Goal: Find specific page/section: Find specific page/section

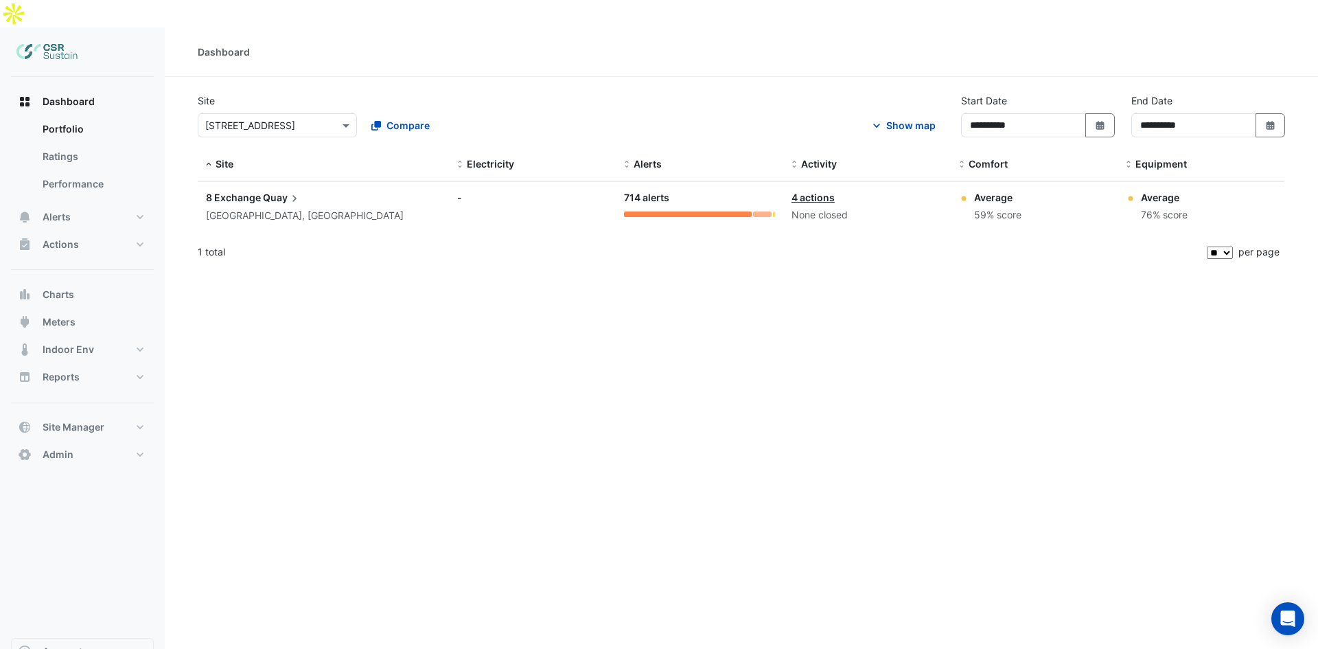
select select "**"
click at [244, 119] on input "text" at bounding box center [263, 126] width 117 height 14
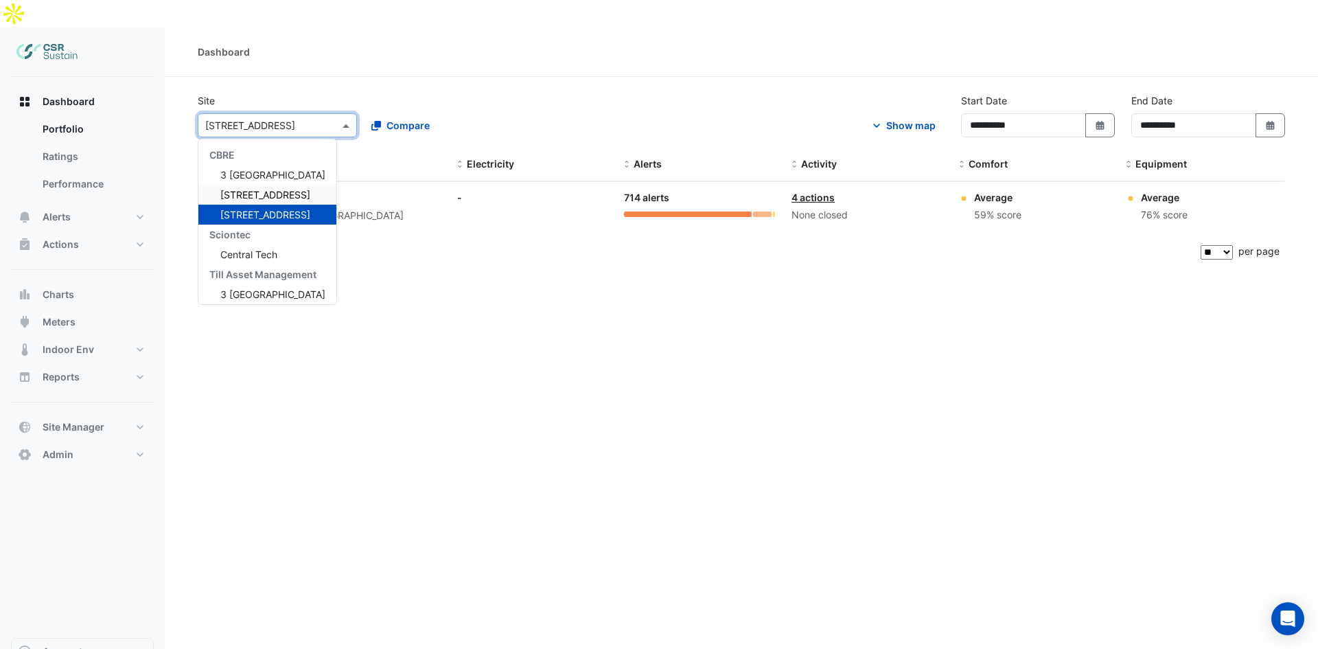
click at [244, 189] on span "[STREET_ADDRESS]" at bounding box center [265, 195] width 90 height 12
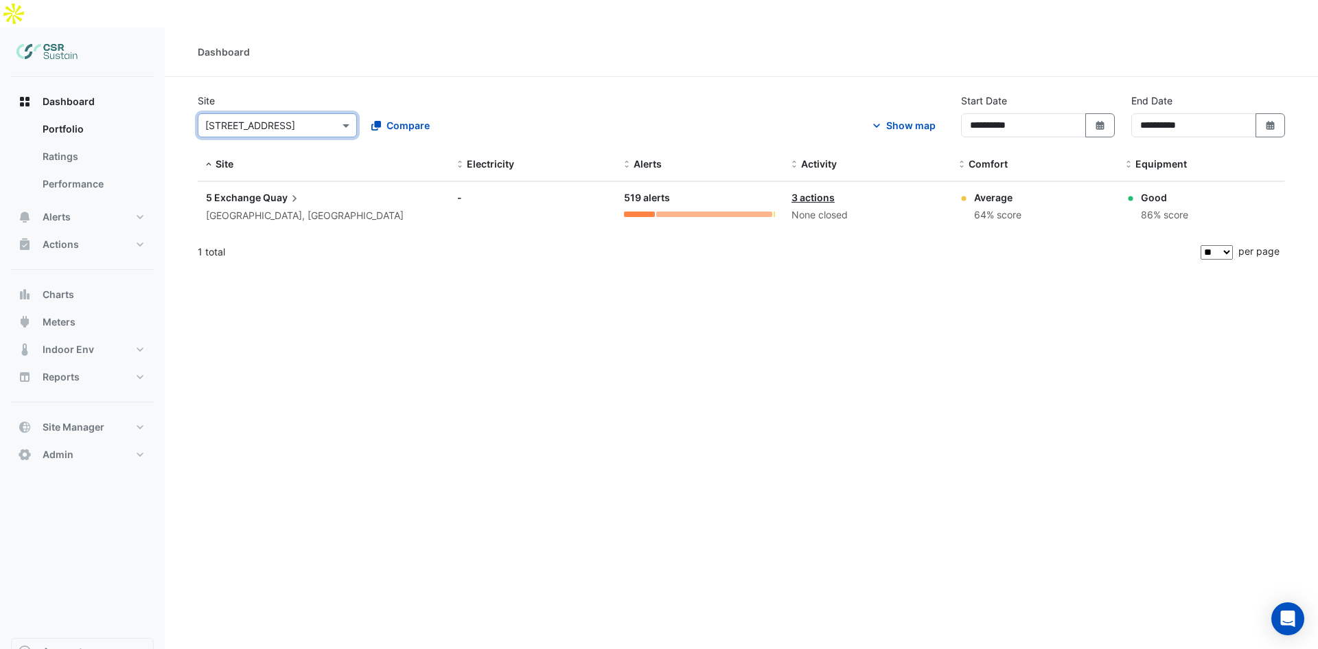
type input "*"
drag, startPoint x: 288, startPoint y: 98, endPoint x: 149, endPoint y: 92, distance: 138.8
click at [149, 92] on div "**********" at bounding box center [659, 351] width 1318 height 649
click at [241, 108] on div "× 5 Exchange Quay Compare" at bounding box center [359, 123] width 329 height 30
click at [248, 119] on input "text" at bounding box center [263, 126] width 117 height 14
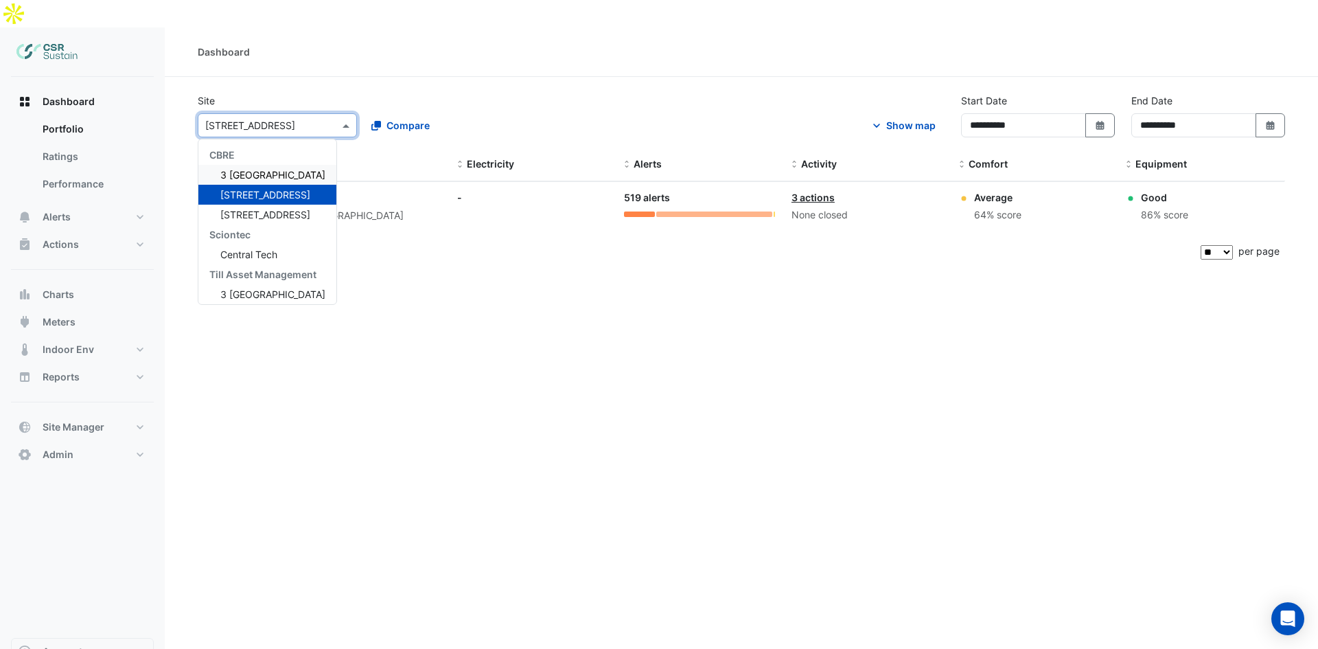
click at [241, 169] on span "3 St. Paul's Place" at bounding box center [272, 175] width 105 height 12
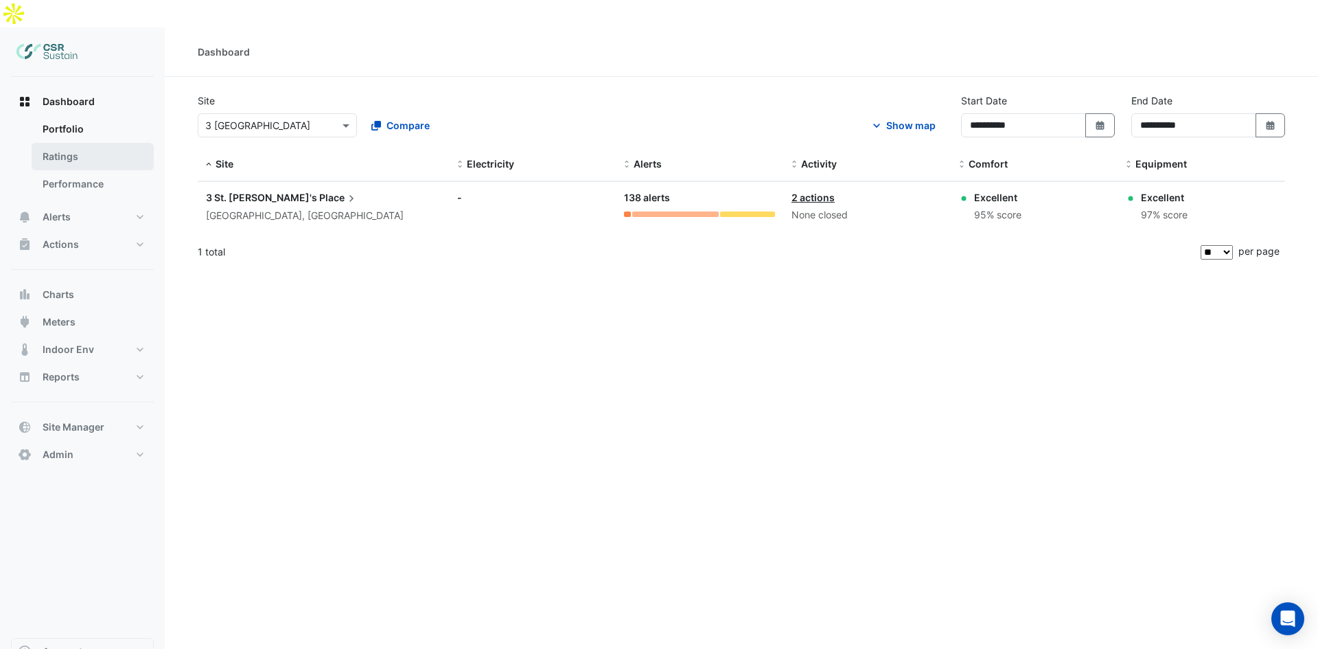
click at [90, 143] on link "Ratings" at bounding box center [93, 156] width 122 height 27
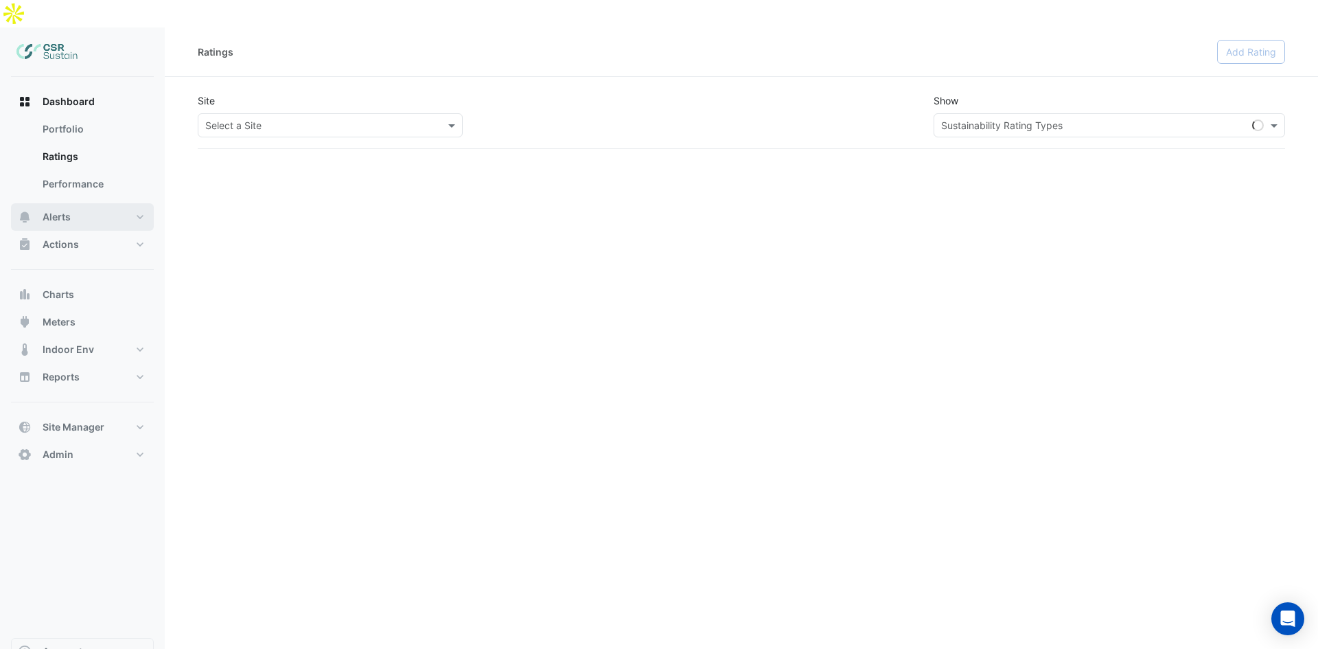
click at [101, 203] on button "Alerts" at bounding box center [82, 216] width 143 height 27
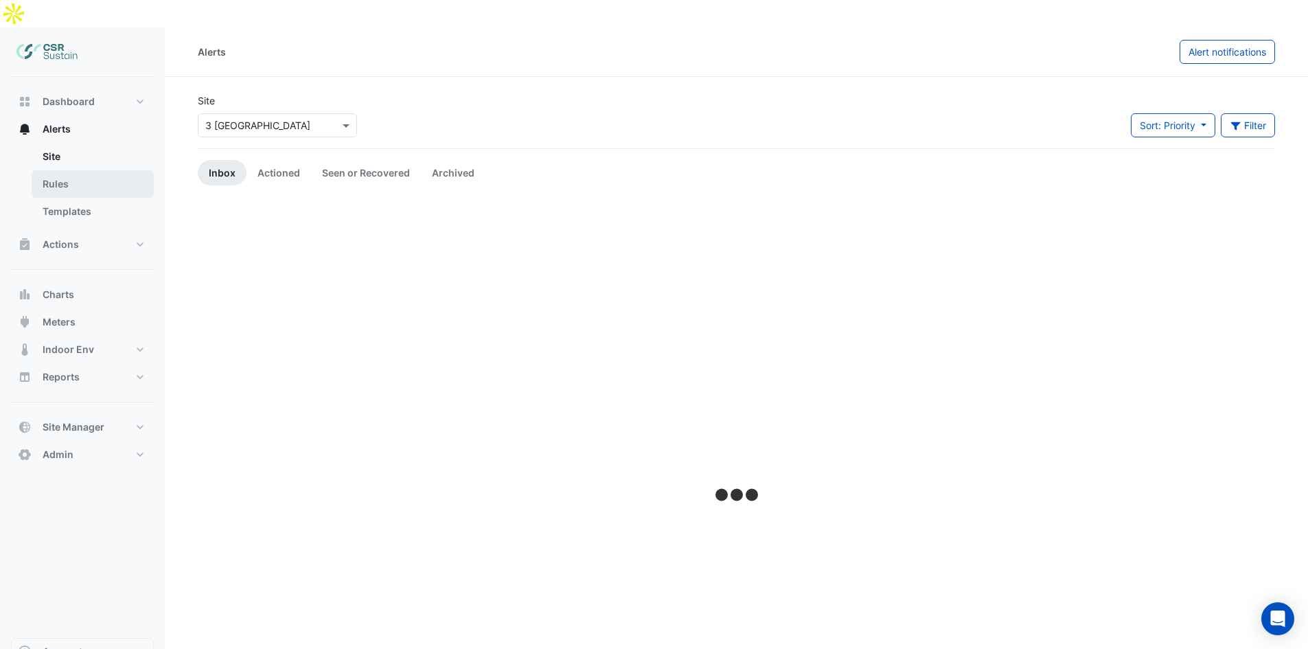
click at [90, 170] on link "Rules" at bounding box center [93, 183] width 122 height 27
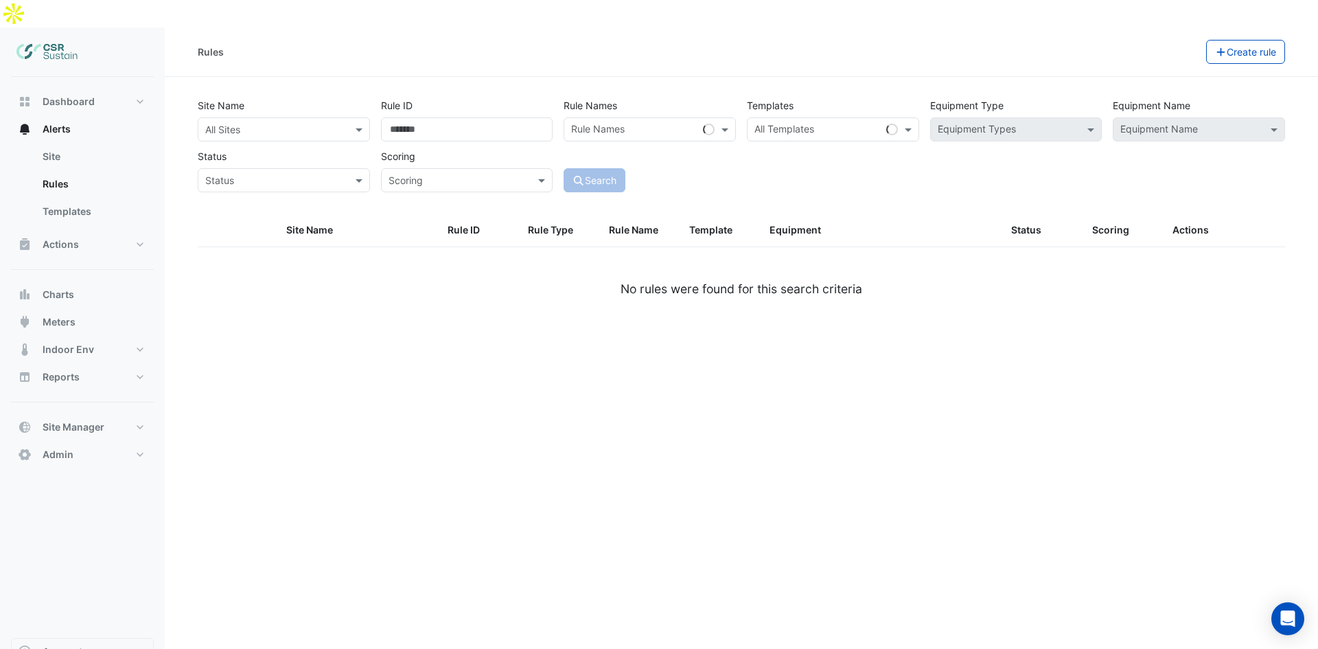
drag, startPoint x: 311, startPoint y: 86, endPoint x: 308, endPoint y: 93, distance: 7.4
click at [310, 93] on div "Site Name All Sites" at bounding box center [283, 117] width 183 height 48
drag, startPoint x: 307, startPoint y: 102, endPoint x: 294, endPoint y: 115, distance: 18.0
click at [307, 123] on input "text" at bounding box center [270, 130] width 130 height 14
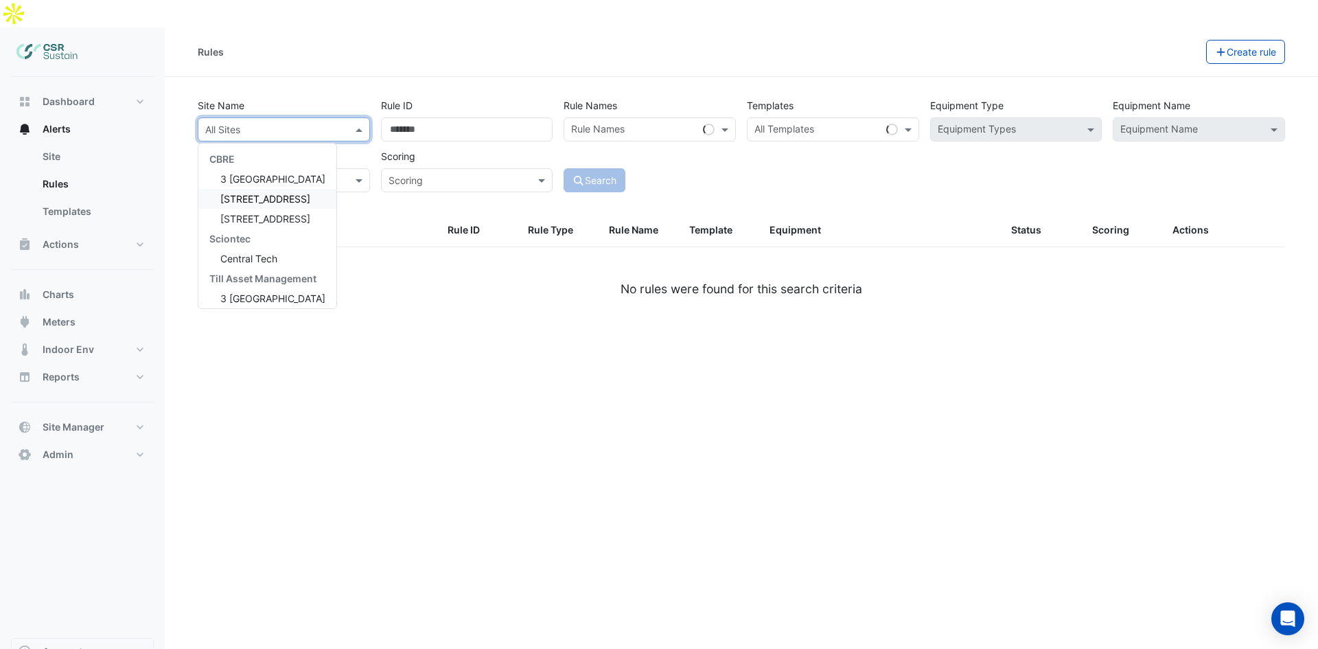
click at [264, 193] on span "5 Exchange Quay" at bounding box center [265, 199] width 90 height 12
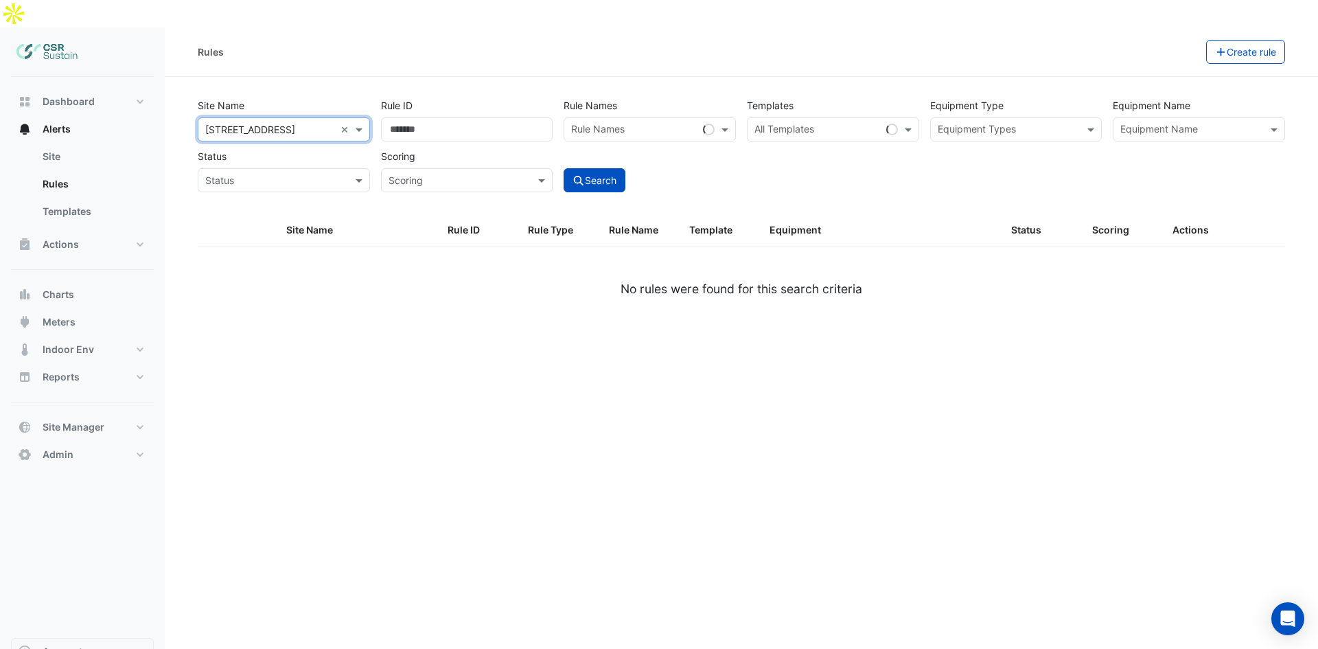
click at [1057, 119] on div "Equipment Types" at bounding box center [1005, 129] width 148 height 21
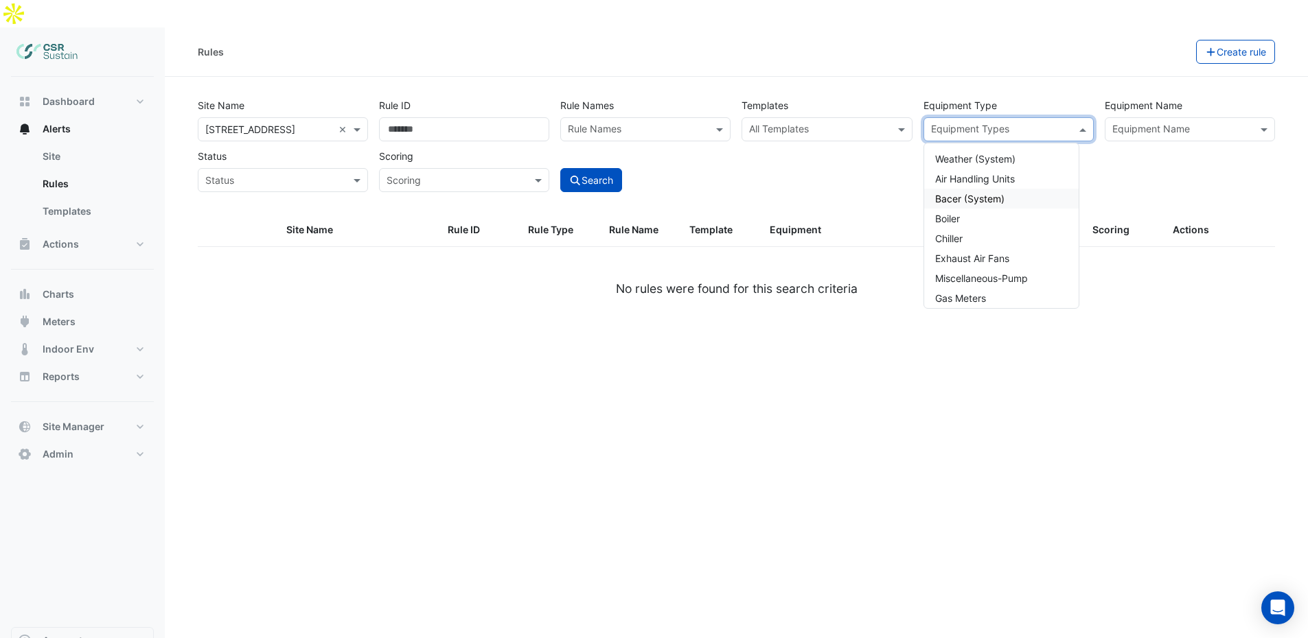
click at [1142, 124] on input "text" at bounding box center [1181, 131] width 139 height 14
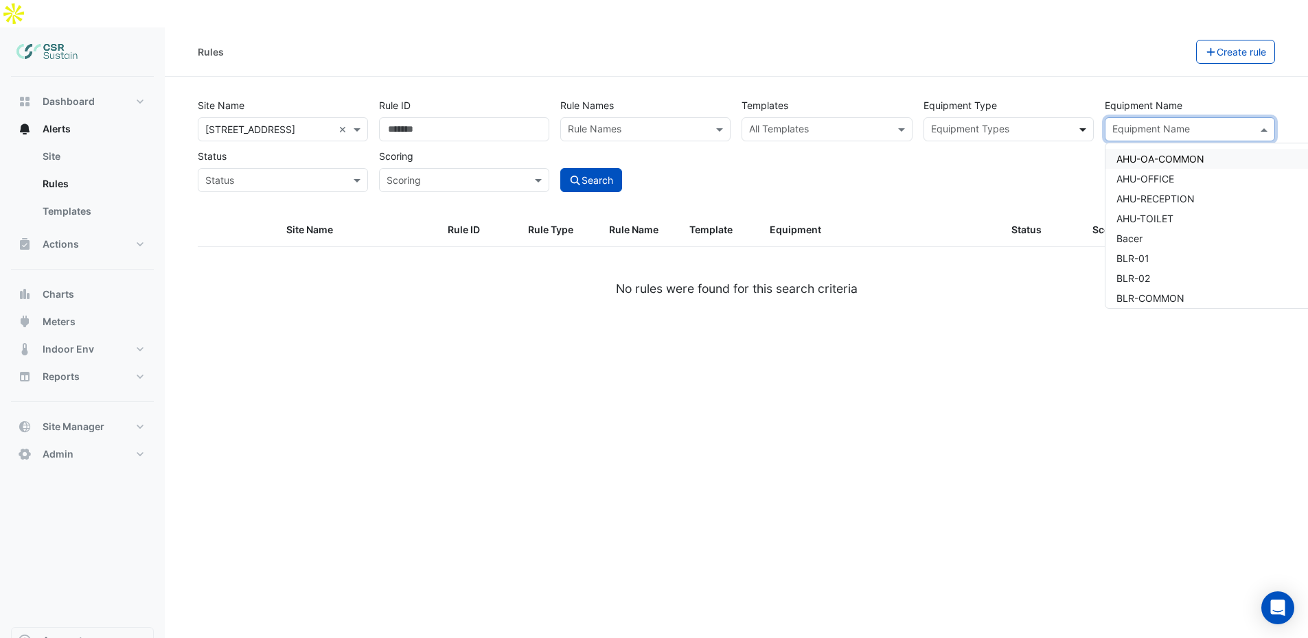
click at [1085, 122] on span at bounding box center [1084, 129] width 17 height 14
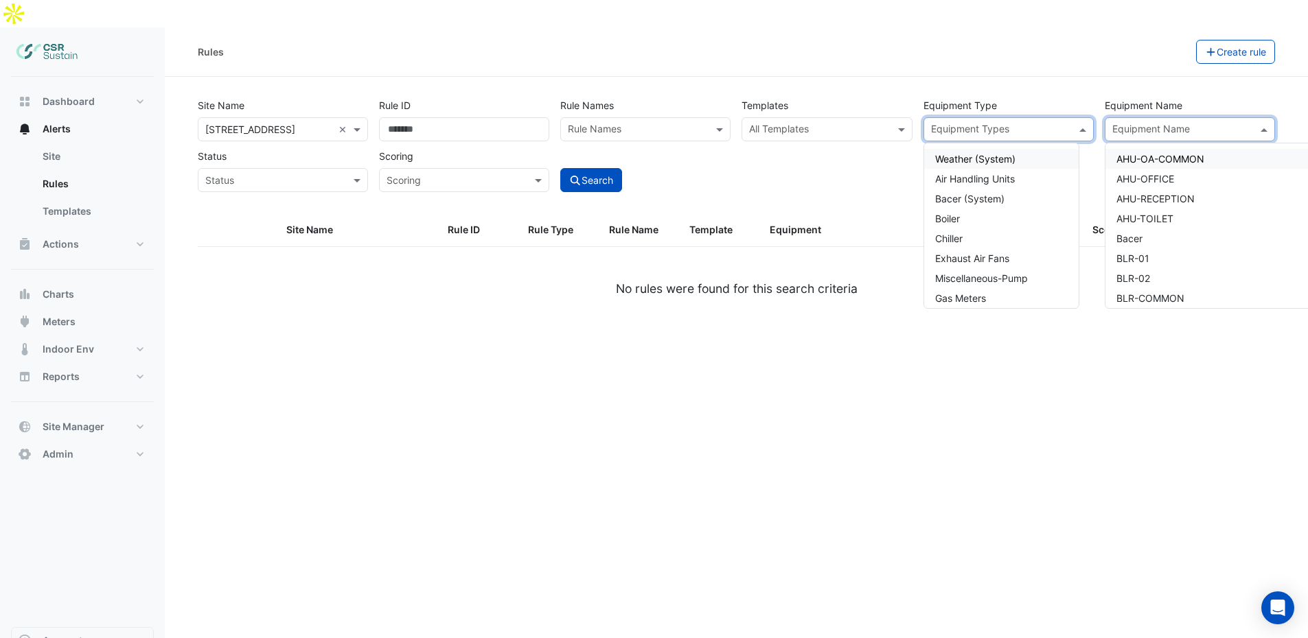
click at [1177, 117] on div "Equipment Name" at bounding box center [1189, 129] width 170 height 24
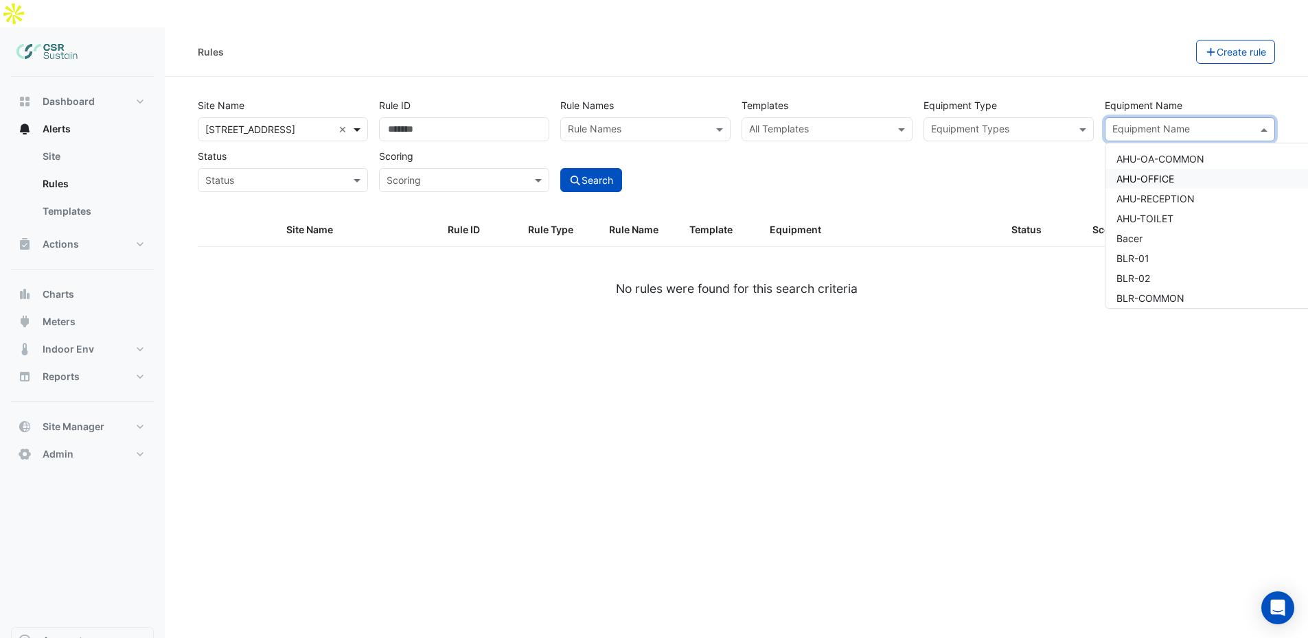
click at [362, 122] on span at bounding box center [358, 129] width 17 height 14
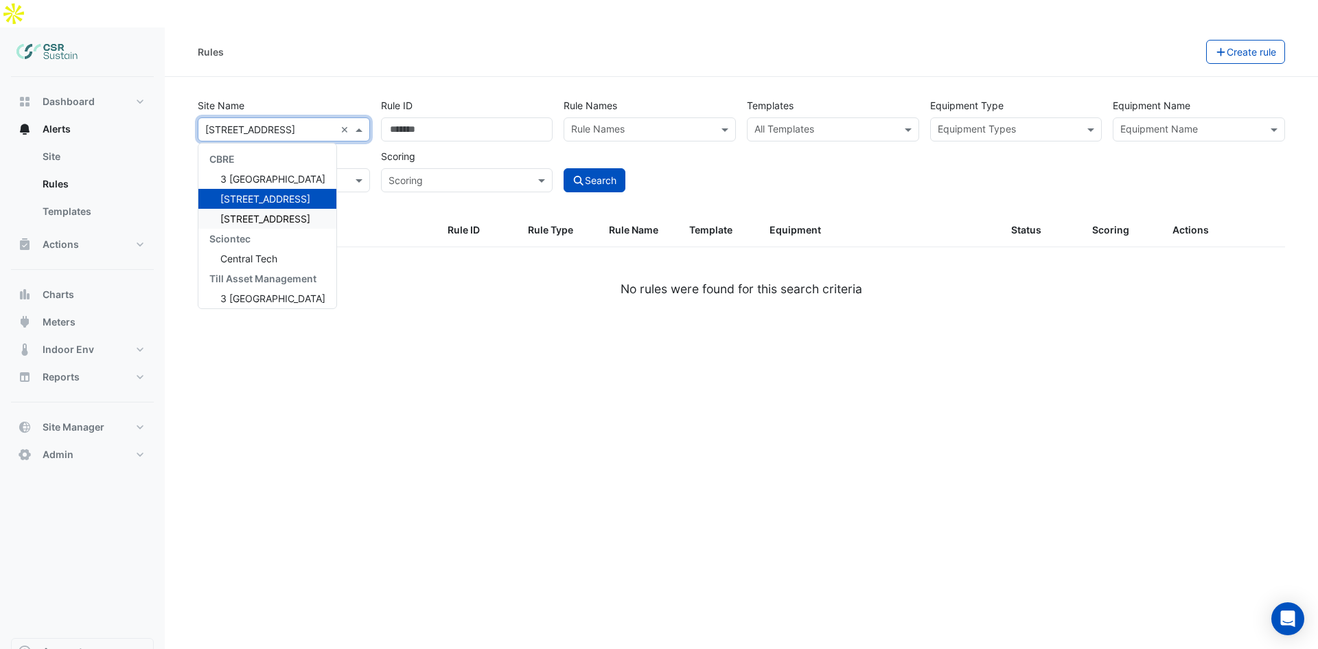
click at [270, 213] on span "[STREET_ADDRESS]" at bounding box center [265, 219] width 90 height 12
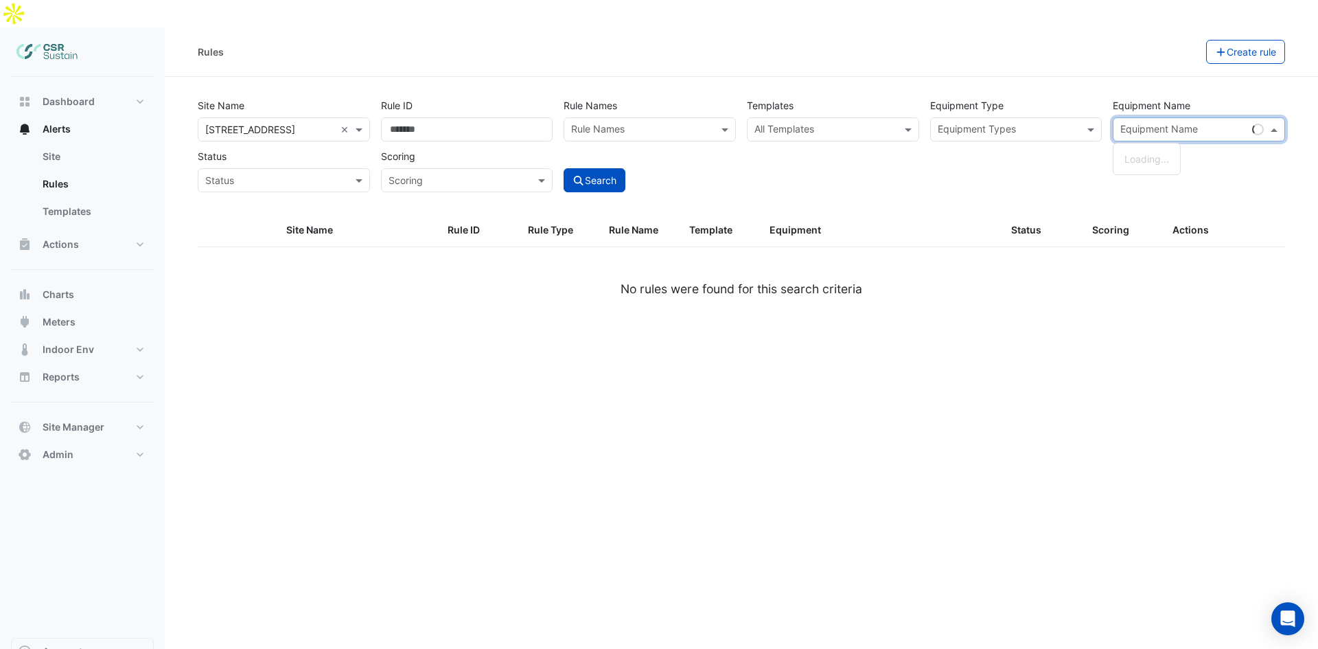
click at [1164, 124] on input "text" at bounding box center [1183, 131] width 126 height 14
click at [1069, 124] on input "text" at bounding box center [1008, 131] width 141 height 14
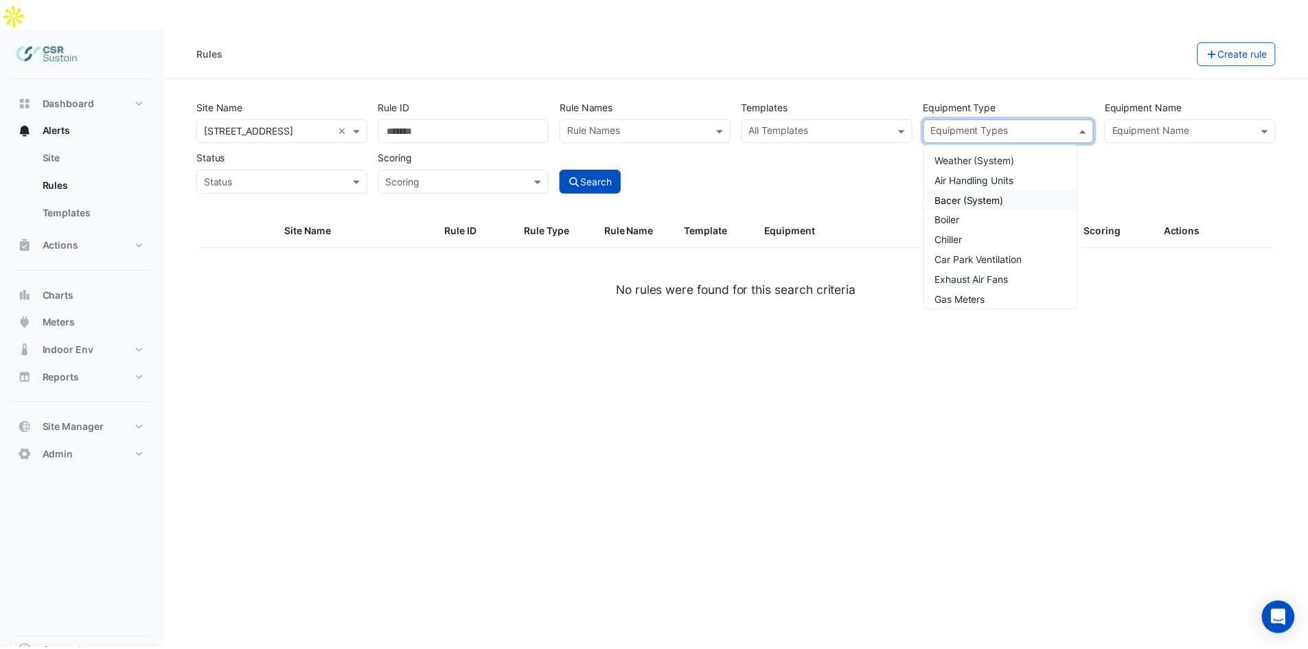
scroll to position [165, 0]
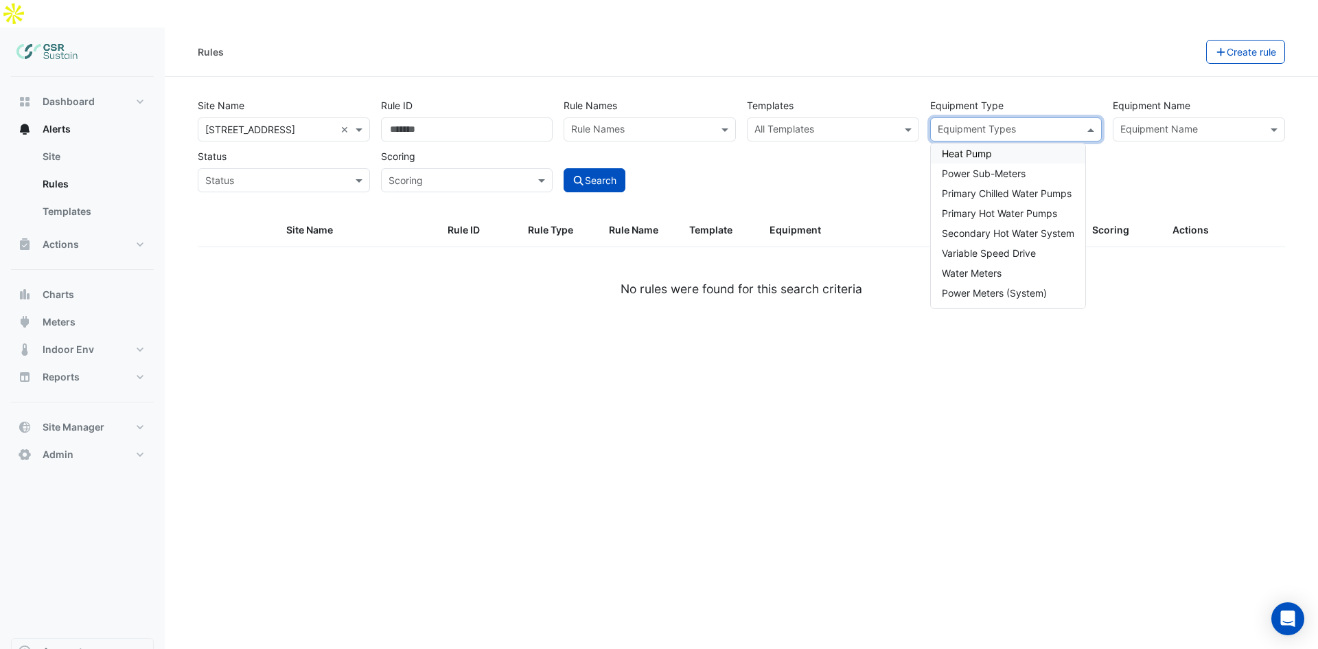
click at [968, 148] on span "Heat Pump" at bounding box center [967, 154] width 50 height 12
click at [695, 144] on div "Search" at bounding box center [649, 168] width 183 height 48
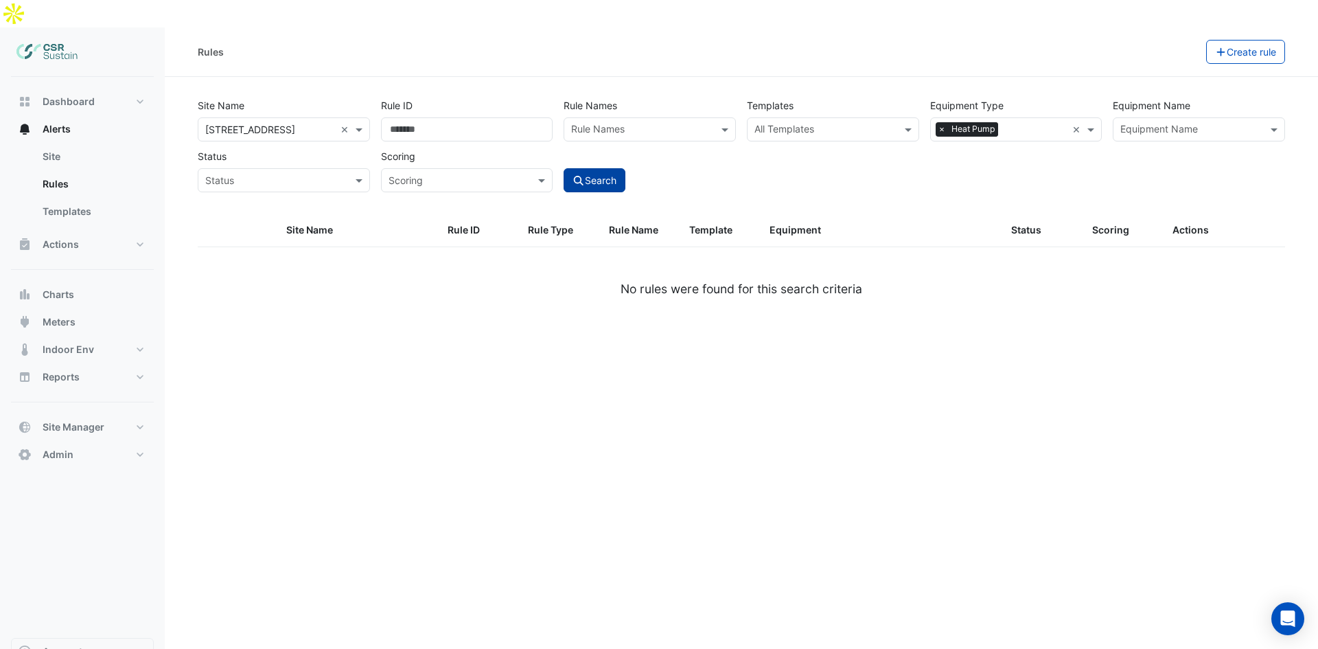
click at [598, 168] on button "Search" at bounding box center [595, 180] width 62 height 24
click at [602, 168] on button "Search" at bounding box center [595, 180] width 62 height 24
click at [72, 198] on link "Templates" at bounding box center [93, 211] width 122 height 27
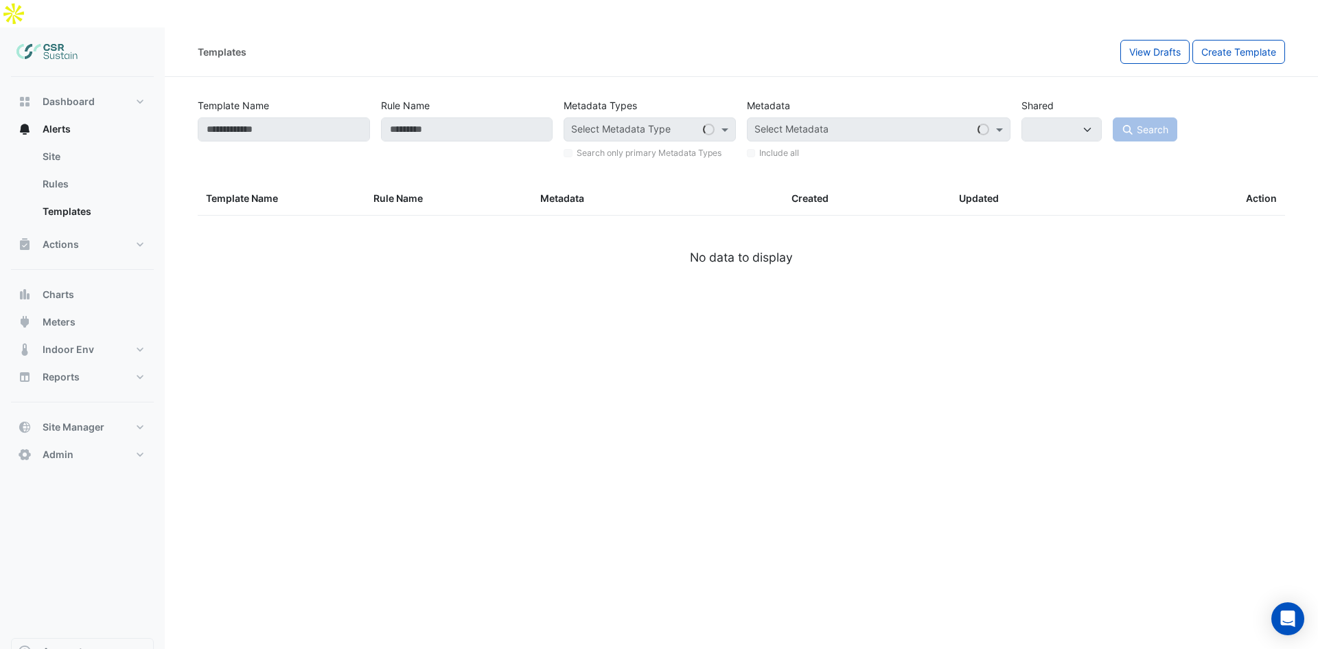
select select
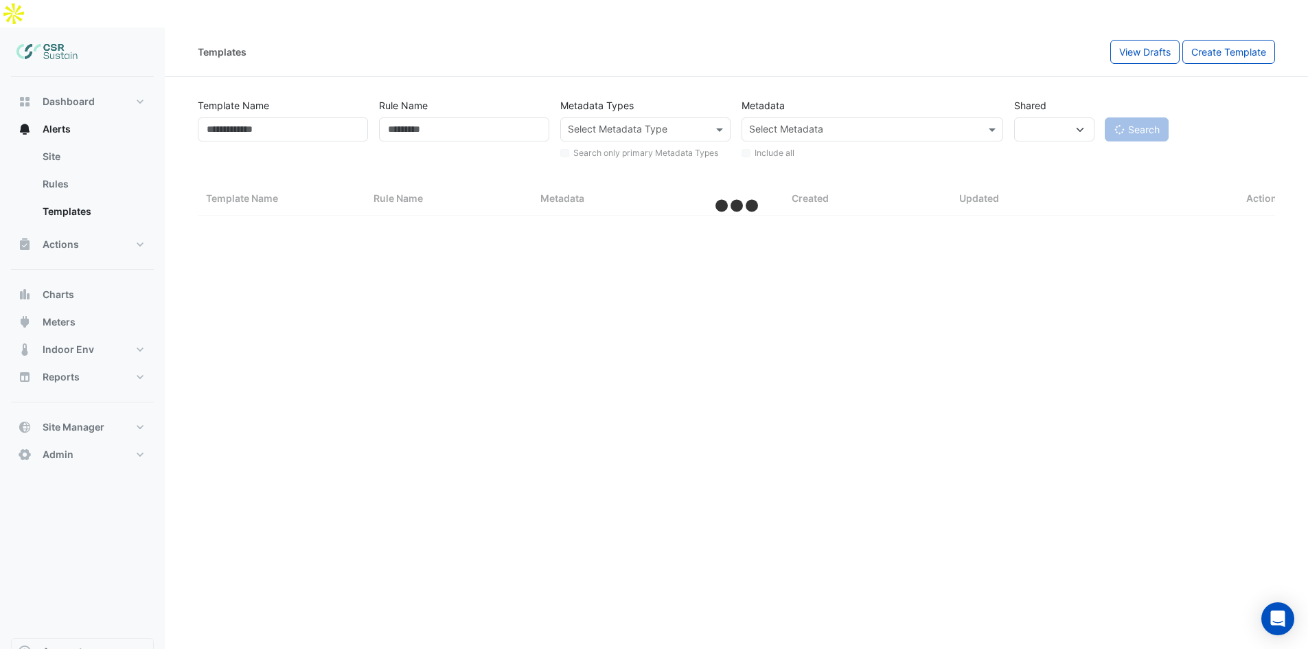
select select "**"
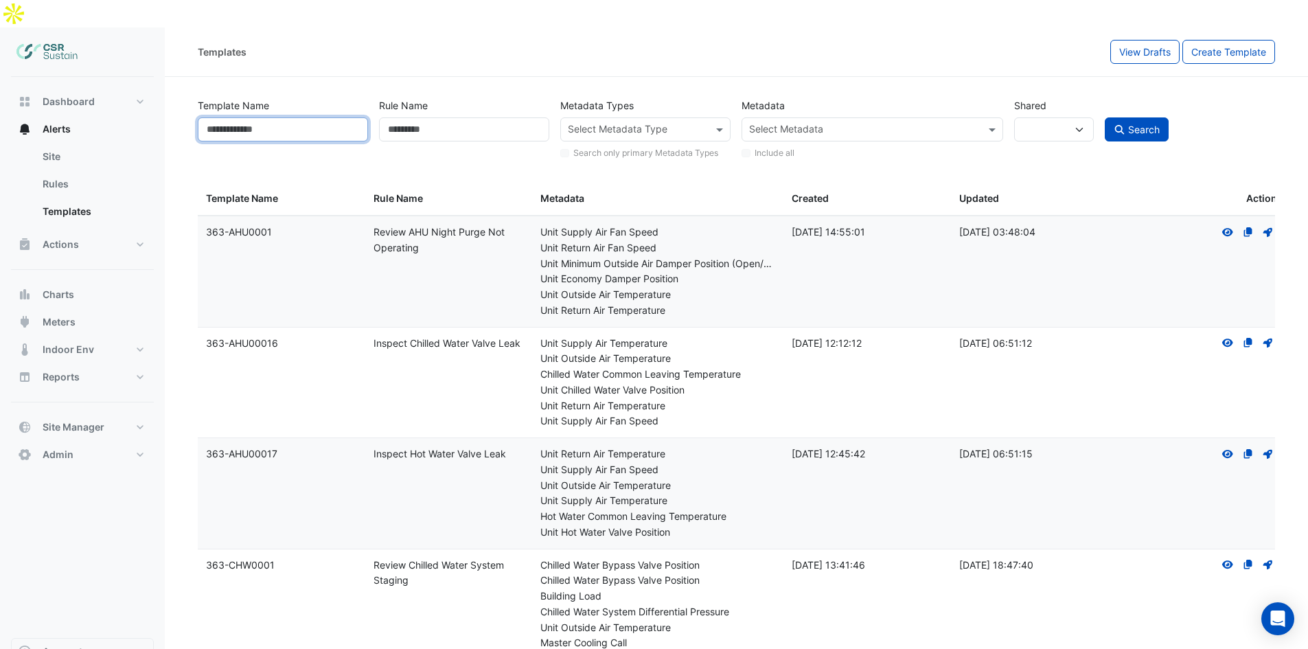
click at [326, 117] on input "Template Name" at bounding box center [283, 129] width 170 height 24
click at [446, 117] on input "Rule Name" at bounding box center [464, 129] width 170 height 24
click at [606, 122] on div at bounding box center [636, 131] width 141 height 18
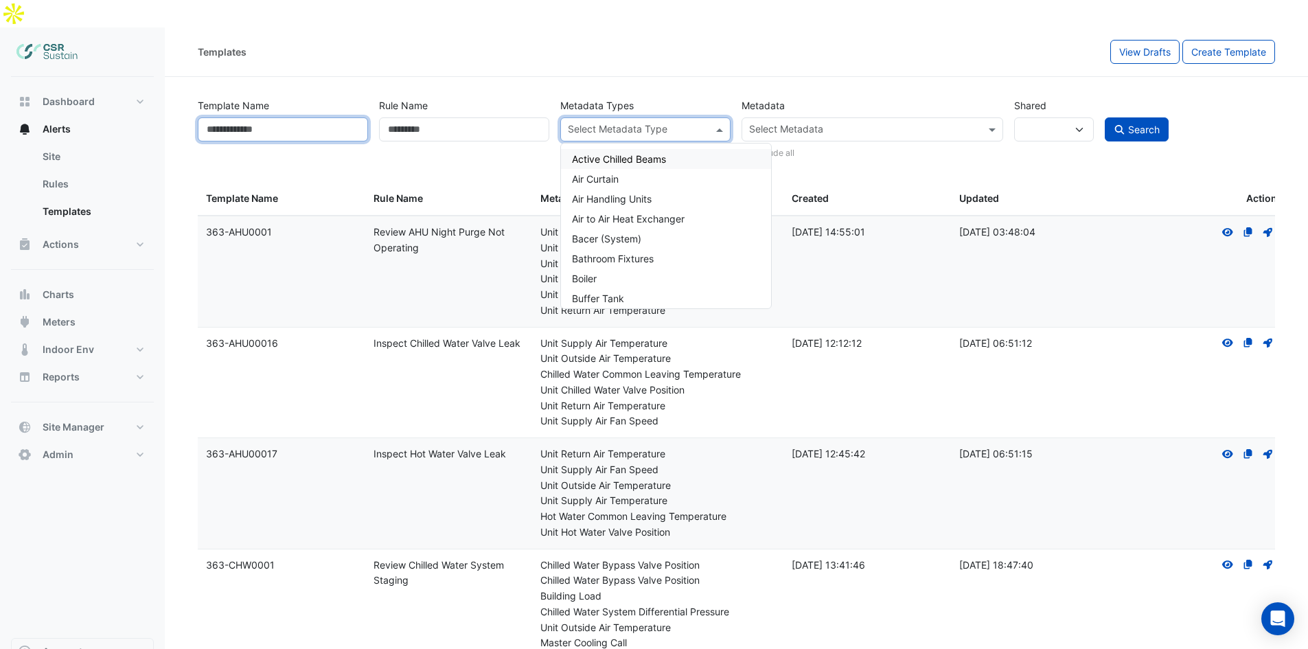
click at [286, 117] on input "Template Name" at bounding box center [283, 129] width 170 height 24
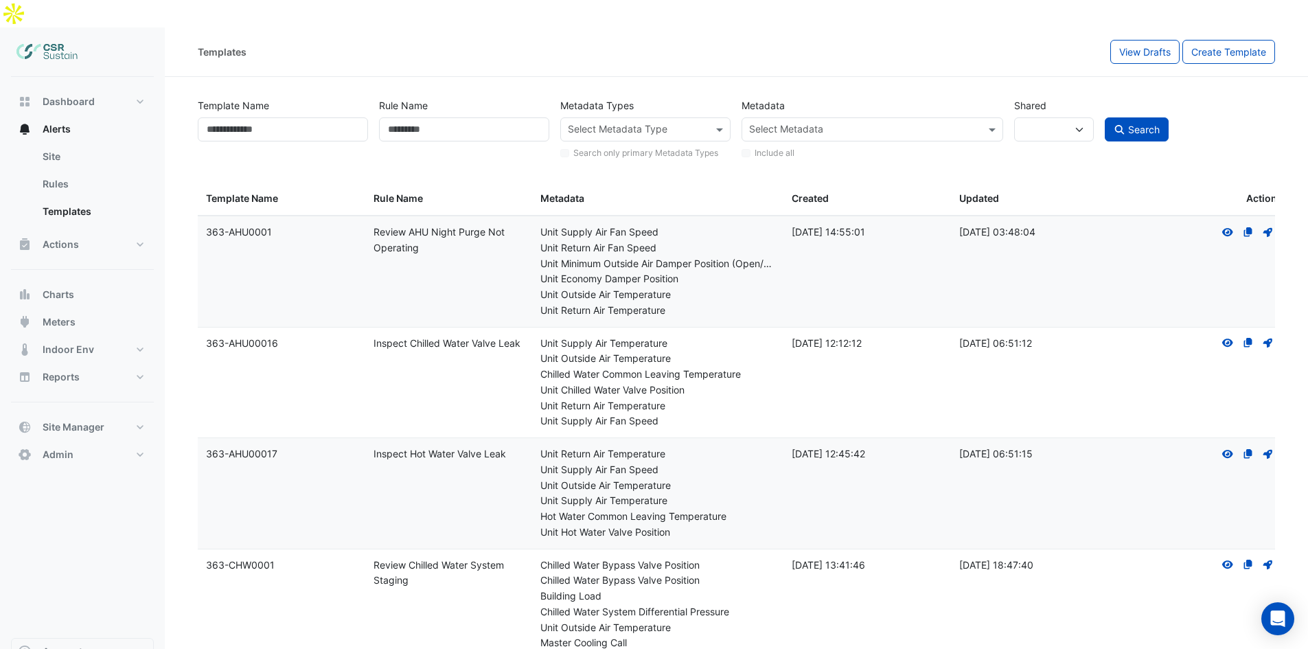
click at [710, 117] on div "Select Metadata Type" at bounding box center [645, 129] width 170 height 24
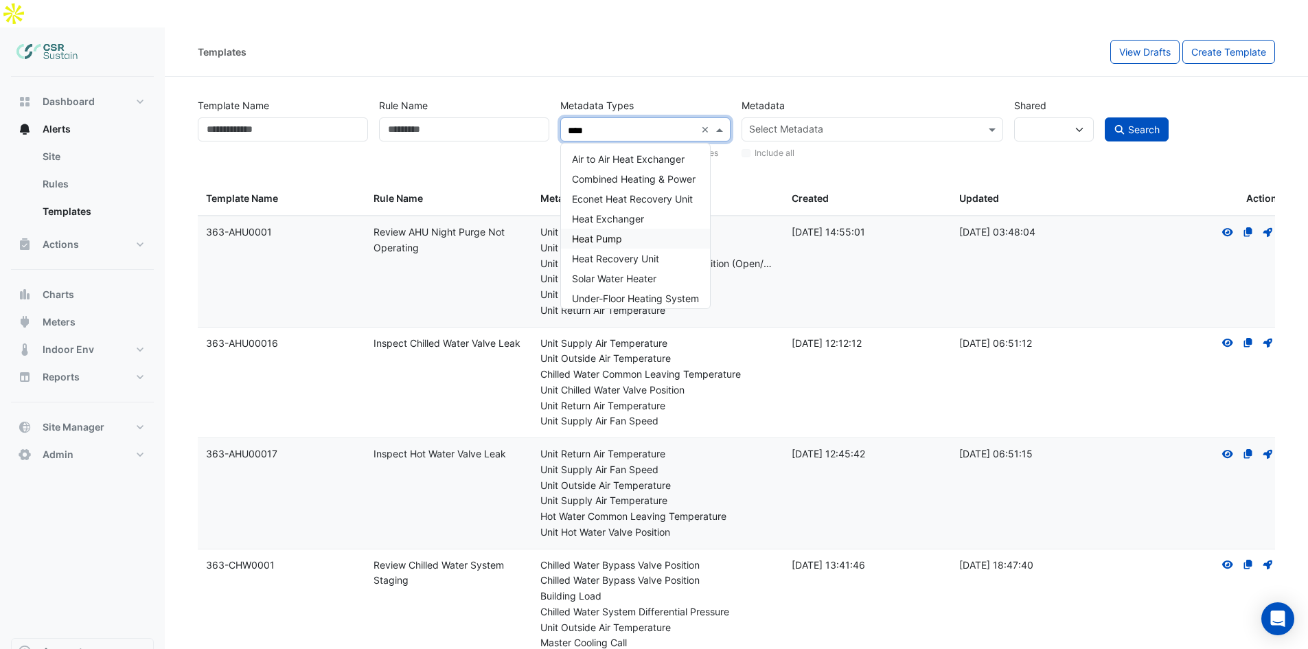
click at [647, 229] on div "Heat Pump" at bounding box center [635, 239] width 149 height 20
type input "****"
click at [834, 93] on div "Metadata Select Metadata Include all" at bounding box center [872, 126] width 272 height 67
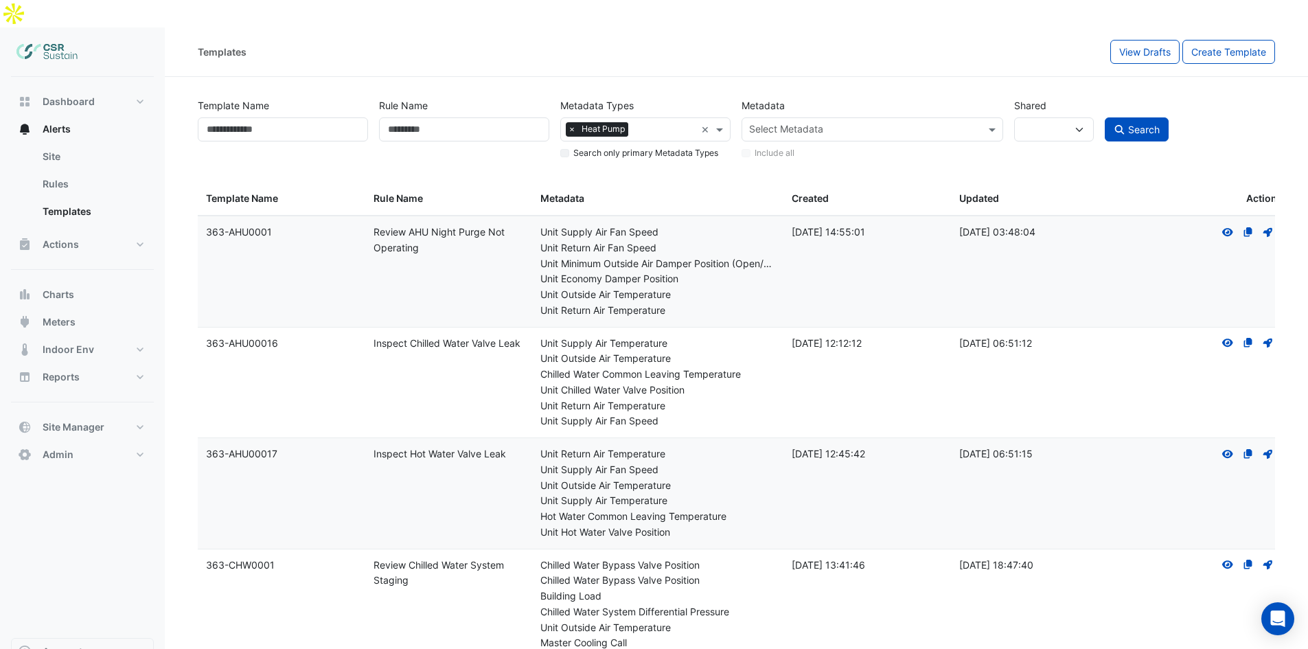
click at [1161, 117] on button "Search" at bounding box center [1136, 129] width 65 height 24
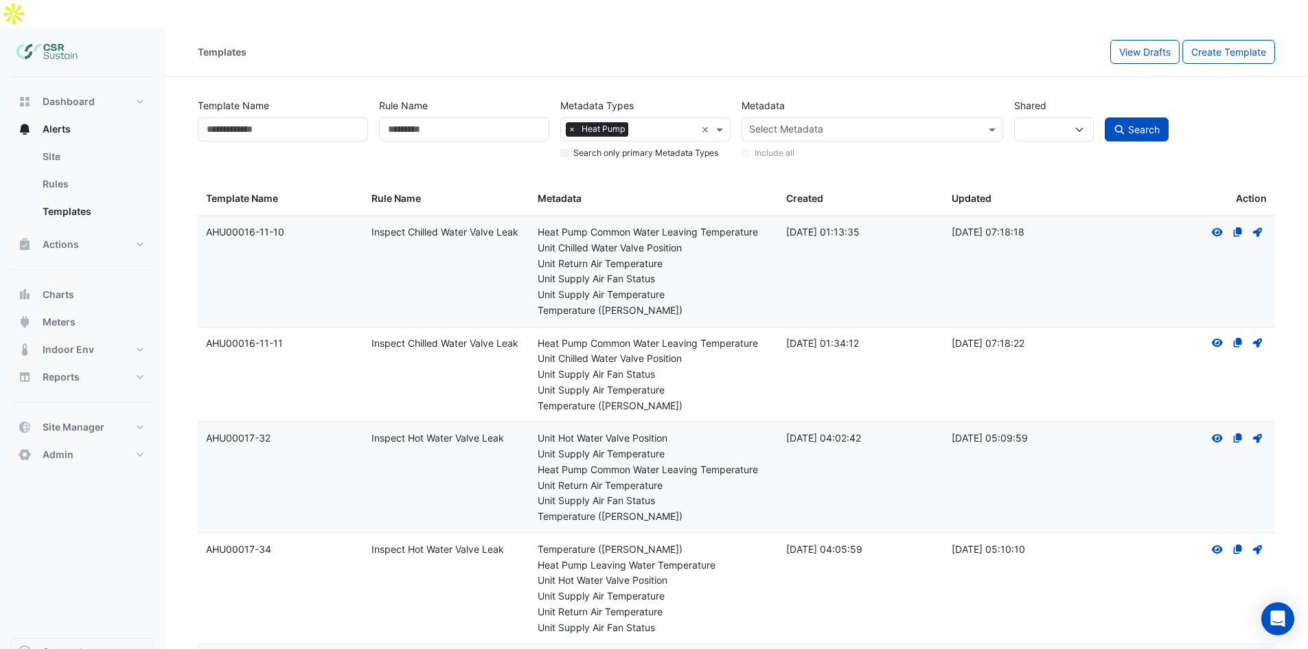
click at [841, 124] on input "text" at bounding box center [864, 131] width 230 height 14
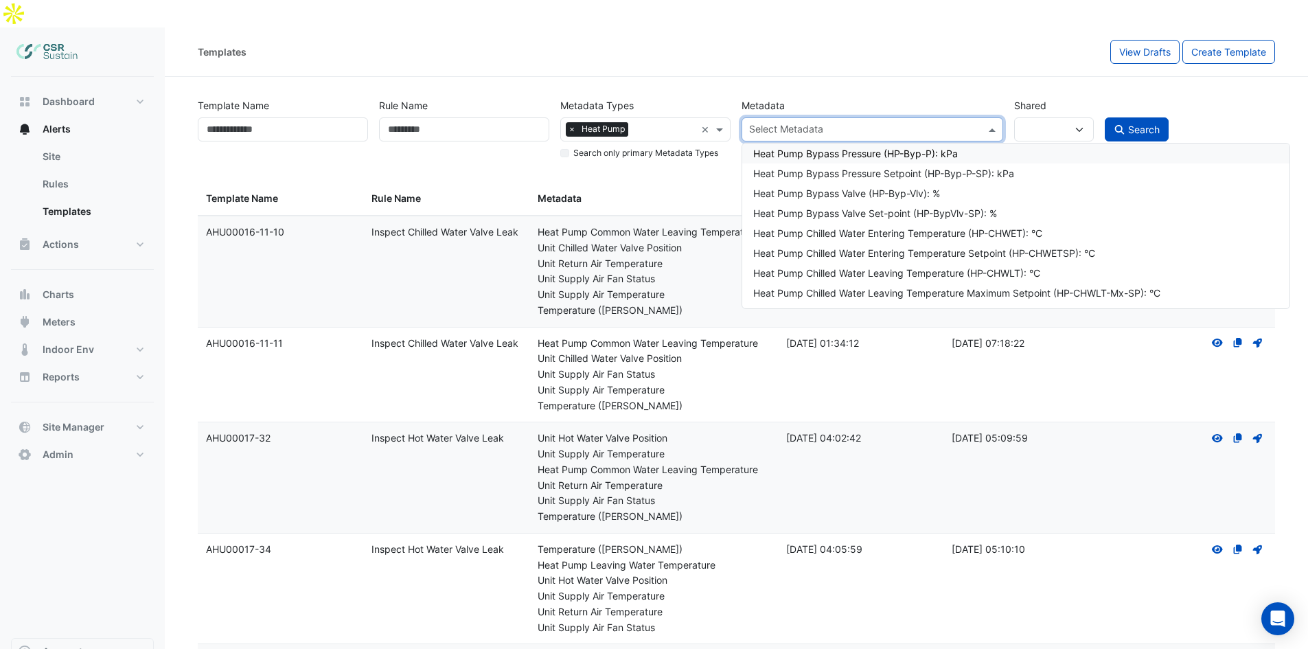
click at [975, 40] on div "Templates" at bounding box center [654, 52] width 912 height 24
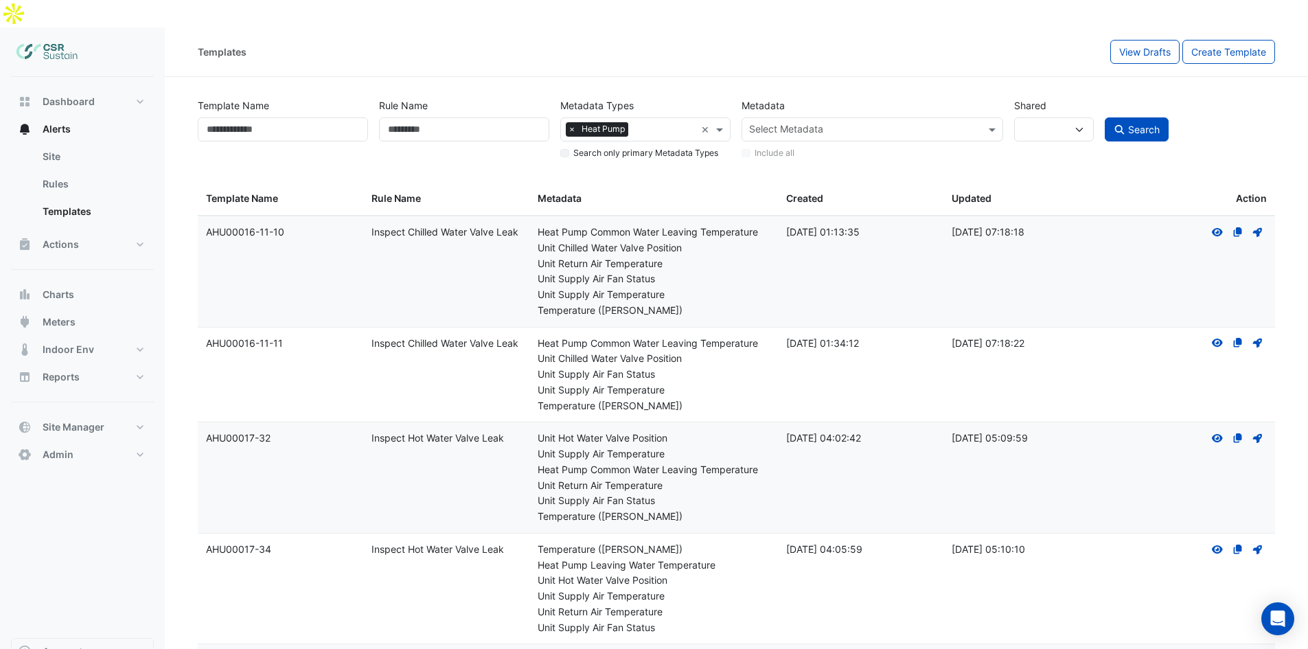
click at [651, 287] on div "Unit Supply Air Temperature" at bounding box center [653, 295] width 232 height 16
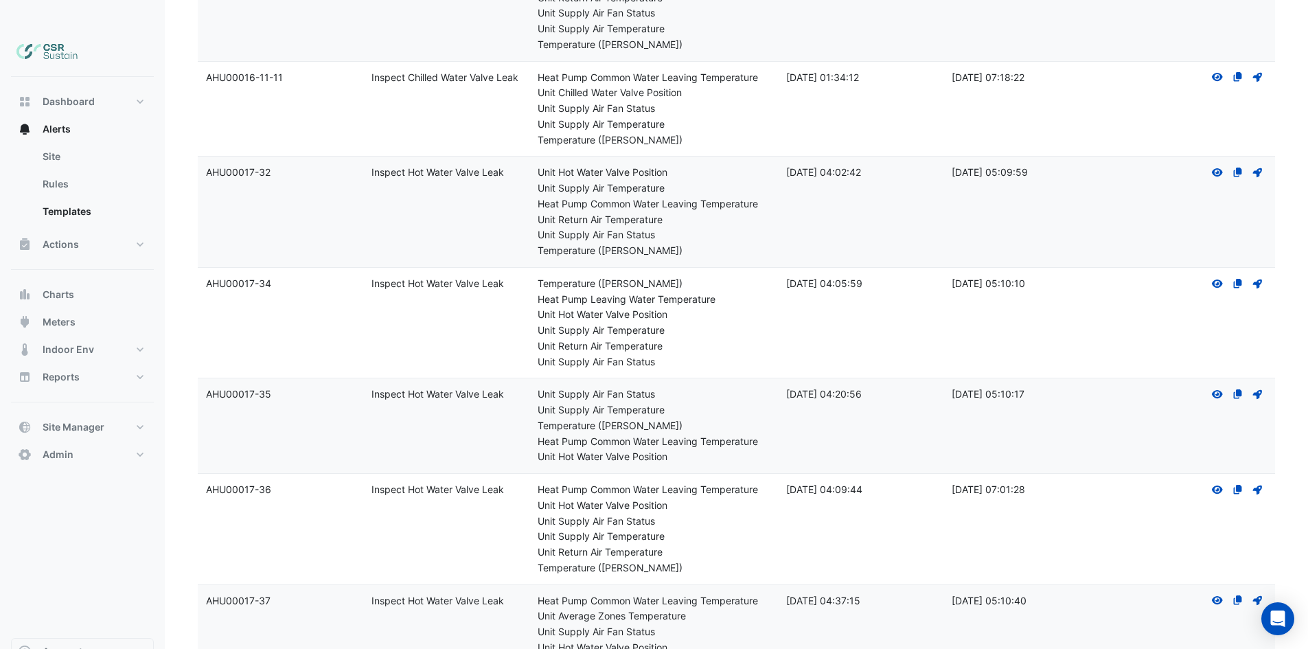
drag, startPoint x: 593, startPoint y: 298, endPoint x: 612, endPoint y: 333, distance: 39.9
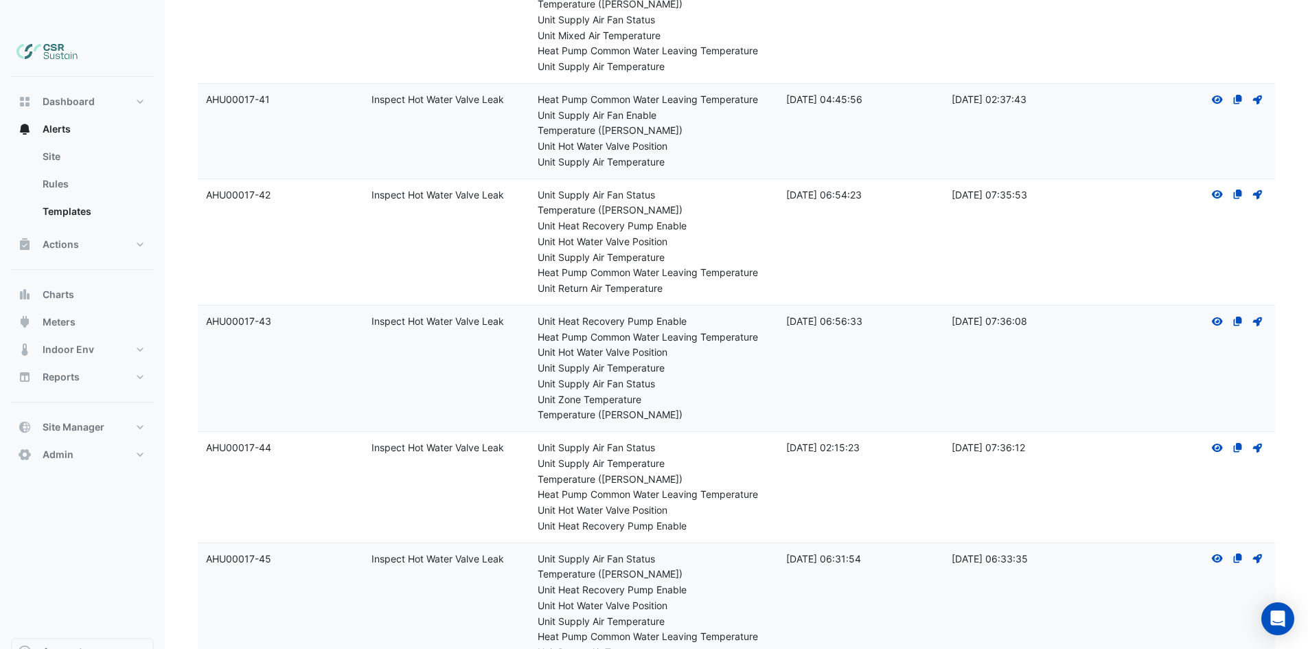
drag, startPoint x: 595, startPoint y: 281, endPoint x: 613, endPoint y: 343, distance: 64.3
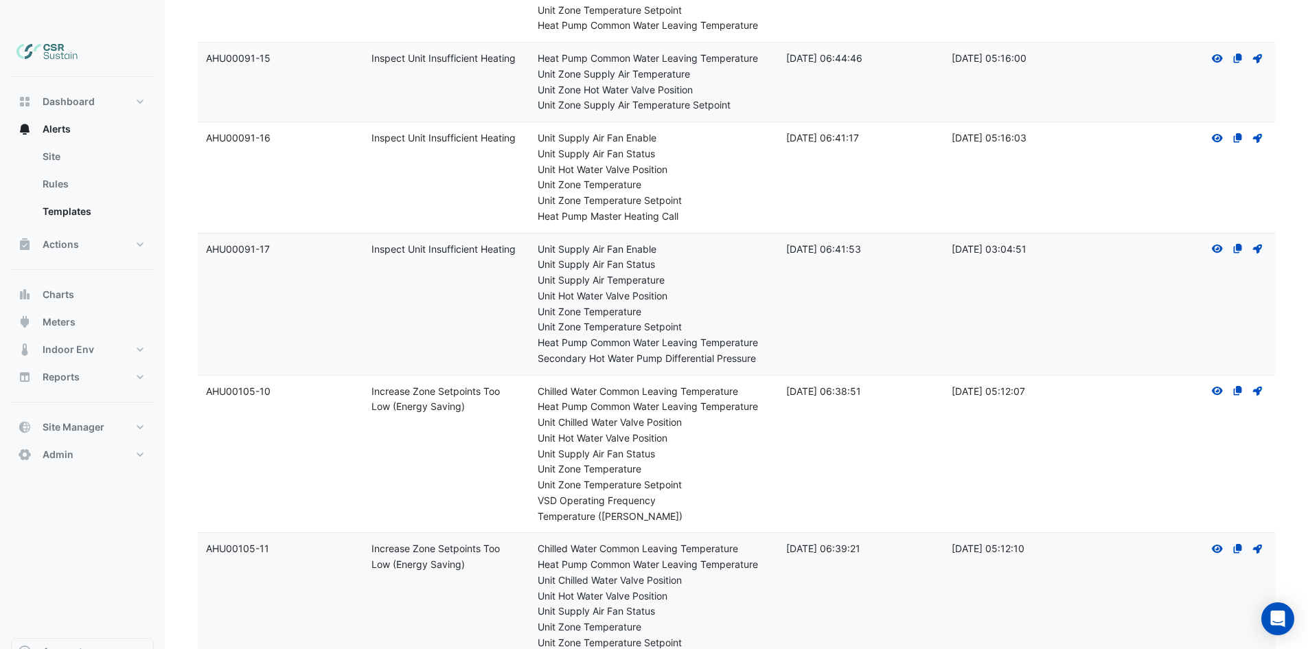
drag, startPoint x: 607, startPoint y: 267, endPoint x: 653, endPoint y: 397, distance: 137.6
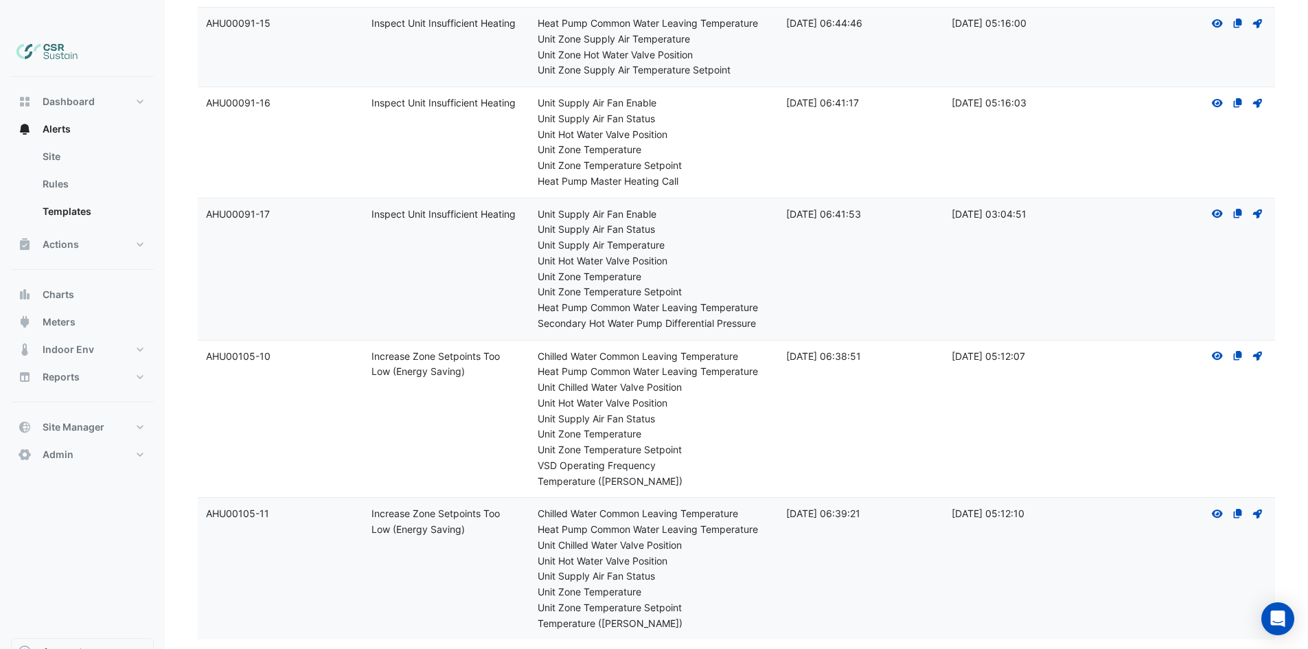
drag, startPoint x: 624, startPoint y: 338, endPoint x: 667, endPoint y: 469, distance: 138.1
drag, startPoint x: 614, startPoint y: 457, endPoint x: 605, endPoint y: 434, distance: 25.2
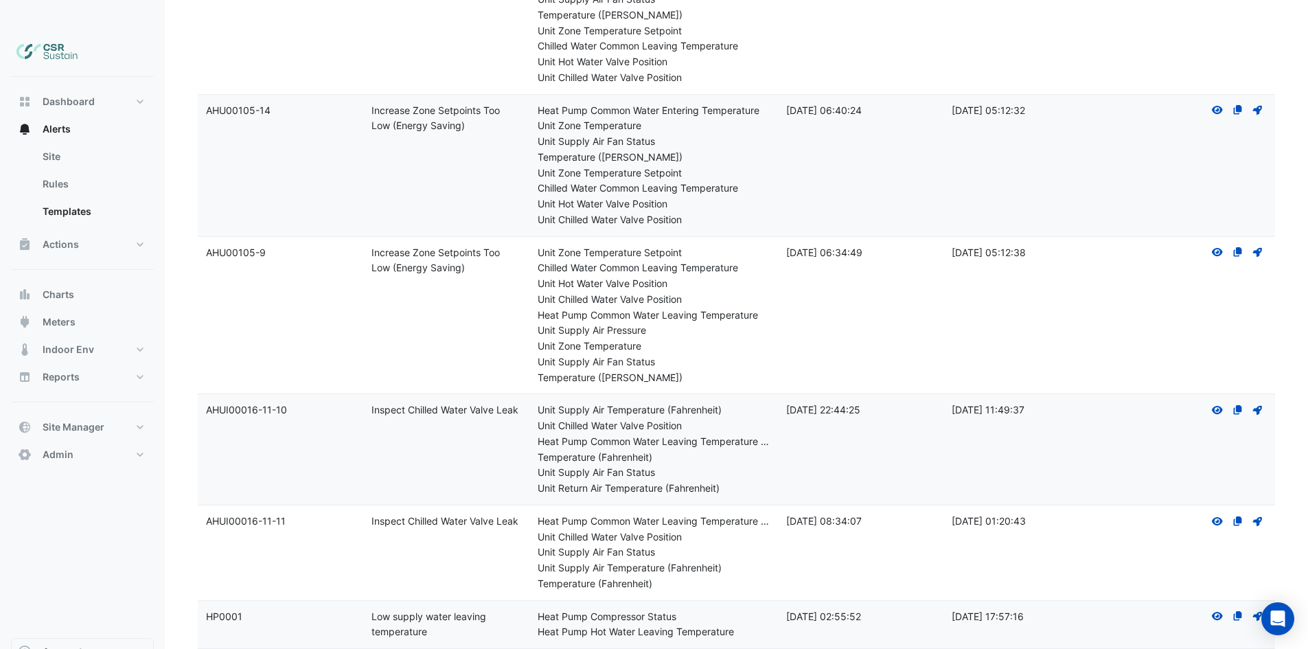
scroll to position [0, 0]
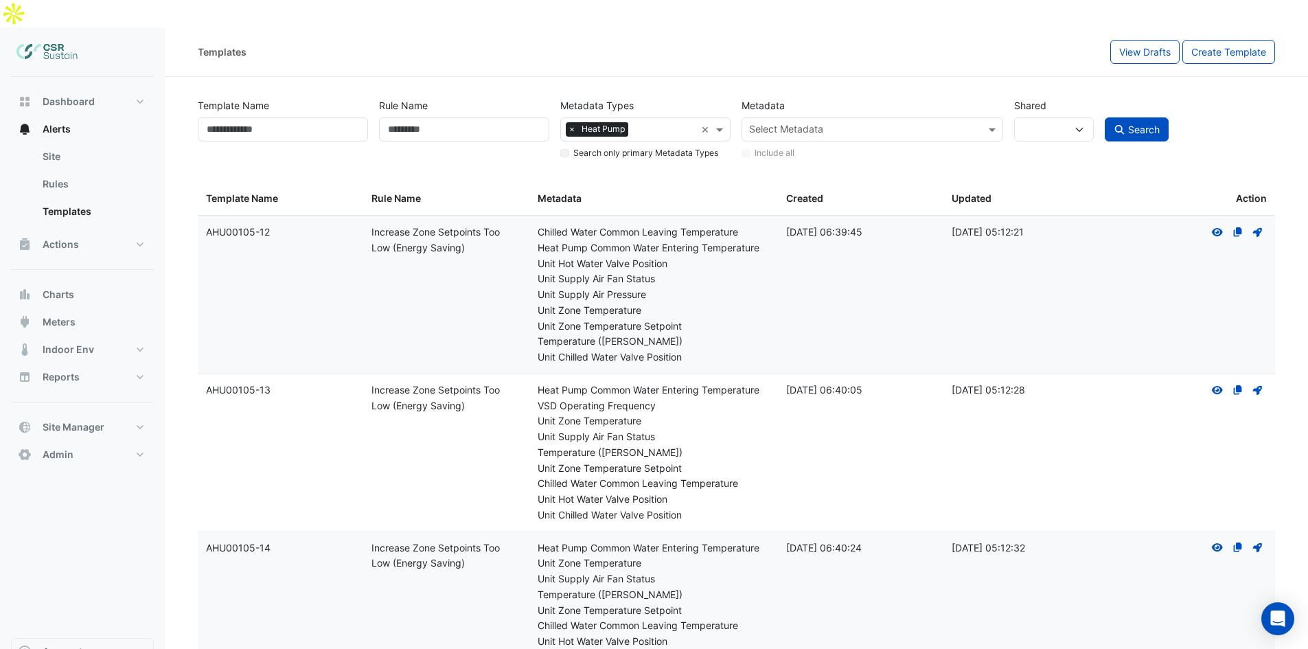
drag, startPoint x: 783, startPoint y: 420, endPoint x: 777, endPoint y: 305, distance: 114.8
click at [518, 121] on div "Rule Name" at bounding box center [463, 126] width 181 height 67
drag, startPoint x: 1136, startPoint y: 98, endPoint x: 1113, endPoint y: 128, distance: 37.8
click at [1136, 124] on span "Search" at bounding box center [1144, 130] width 32 height 12
select select
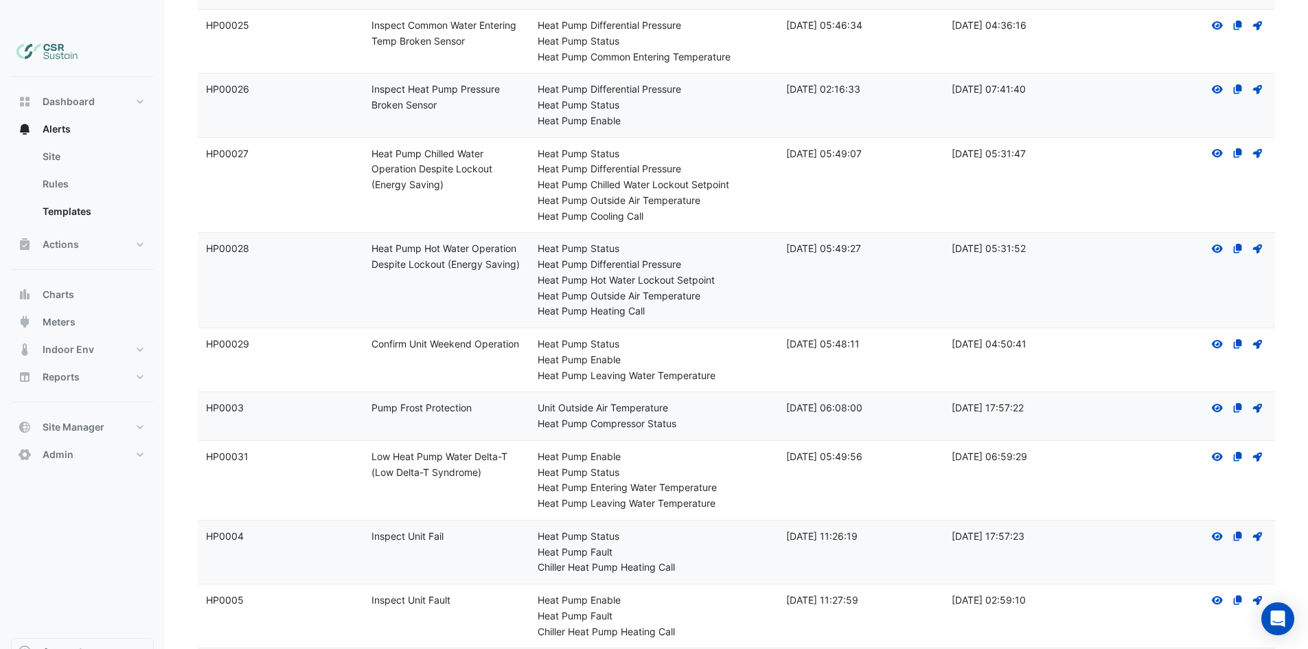
scroll to position [1271, 0]
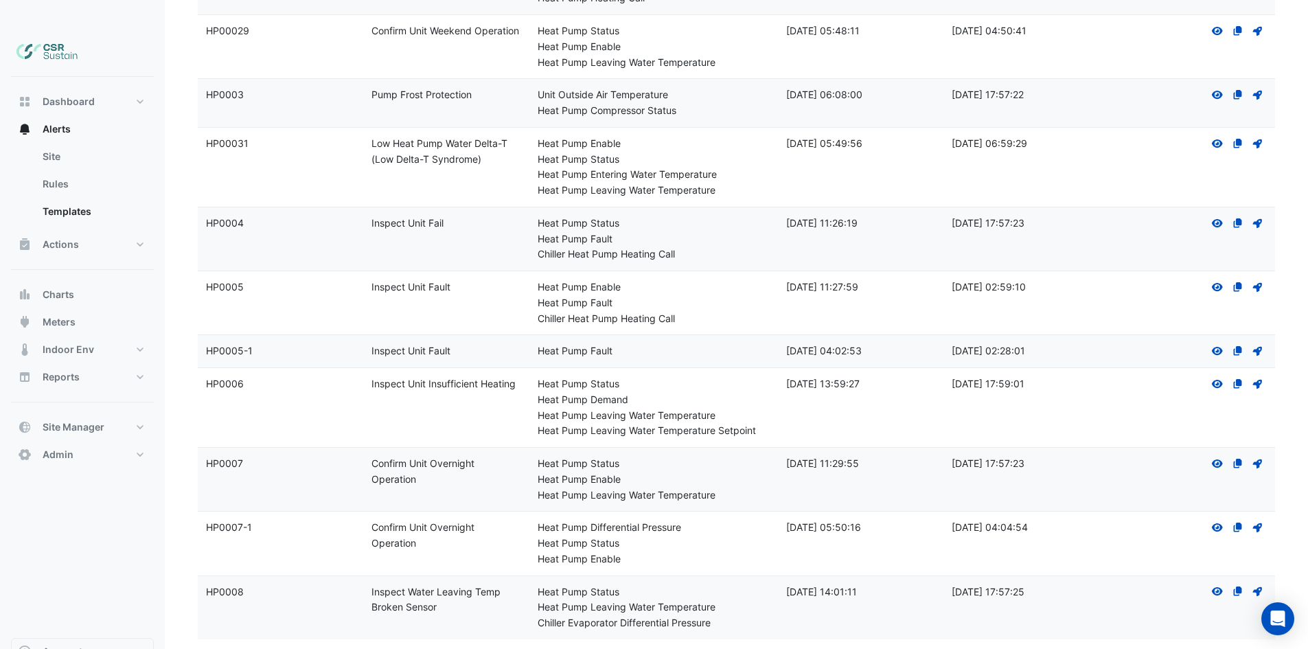
drag, startPoint x: 611, startPoint y: 253, endPoint x: 662, endPoint y: 422, distance: 176.3
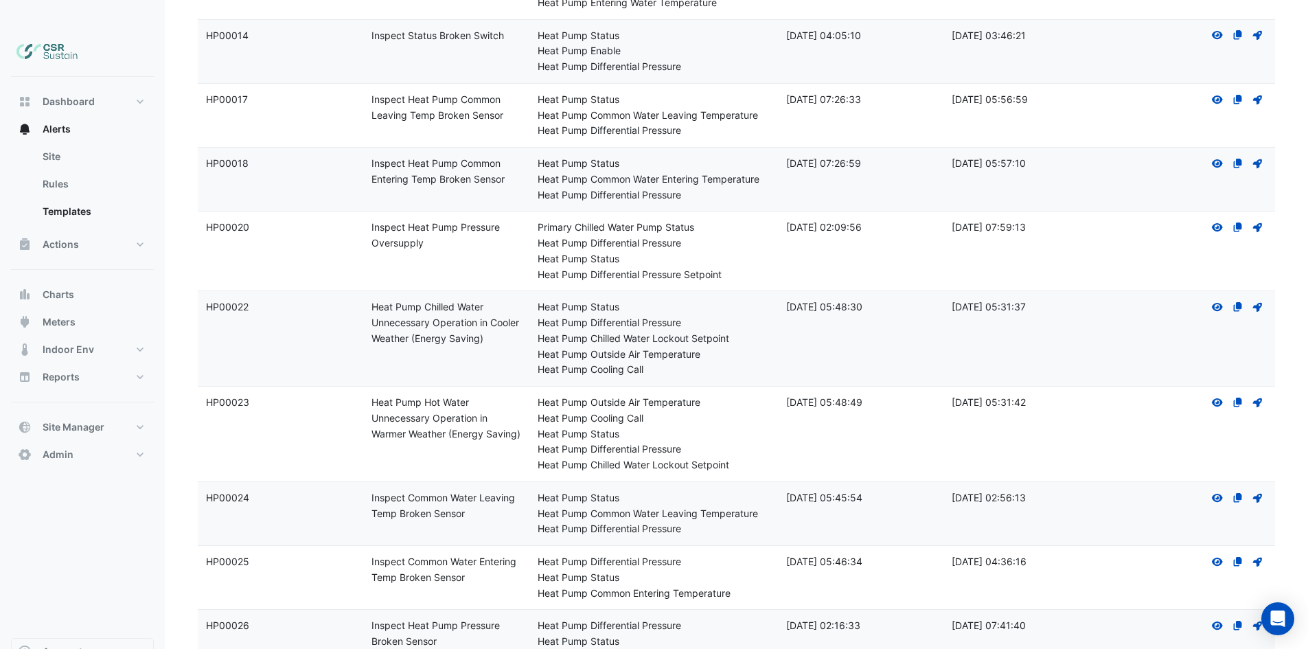
scroll to position [0, 0]
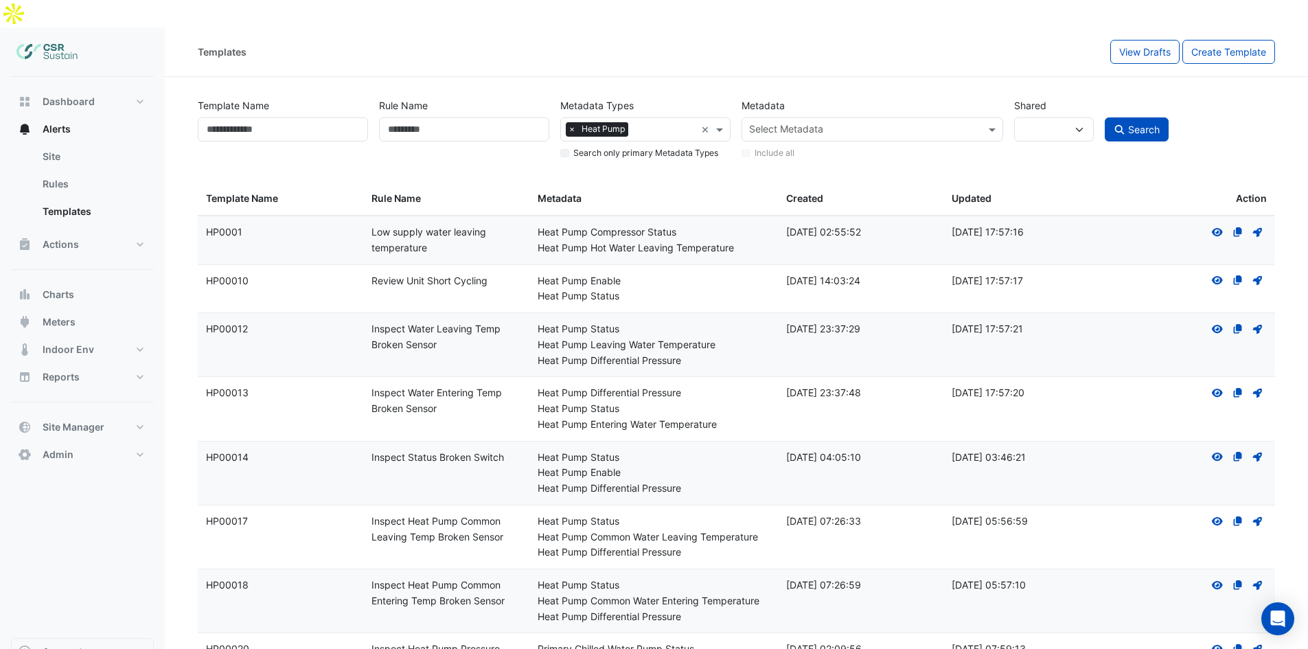
drag, startPoint x: 662, startPoint y: 420, endPoint x: 574, endPoint y: 174, distance: 261.6
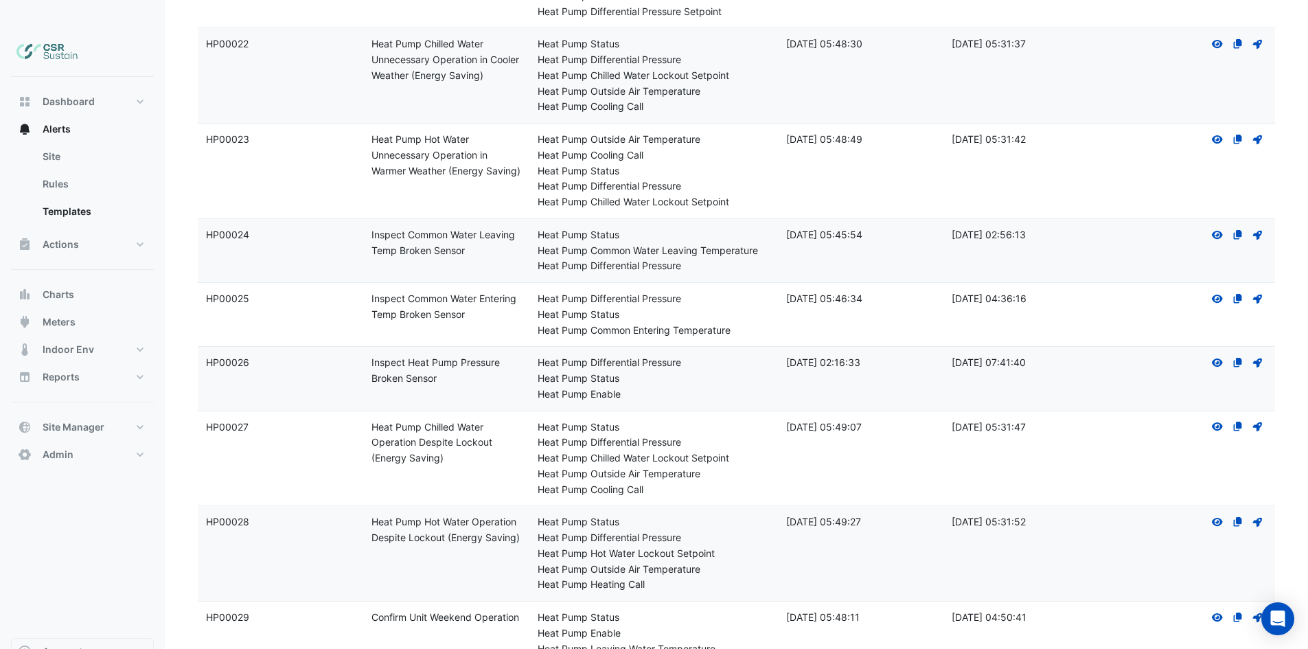
scroll to position [1271, 0]
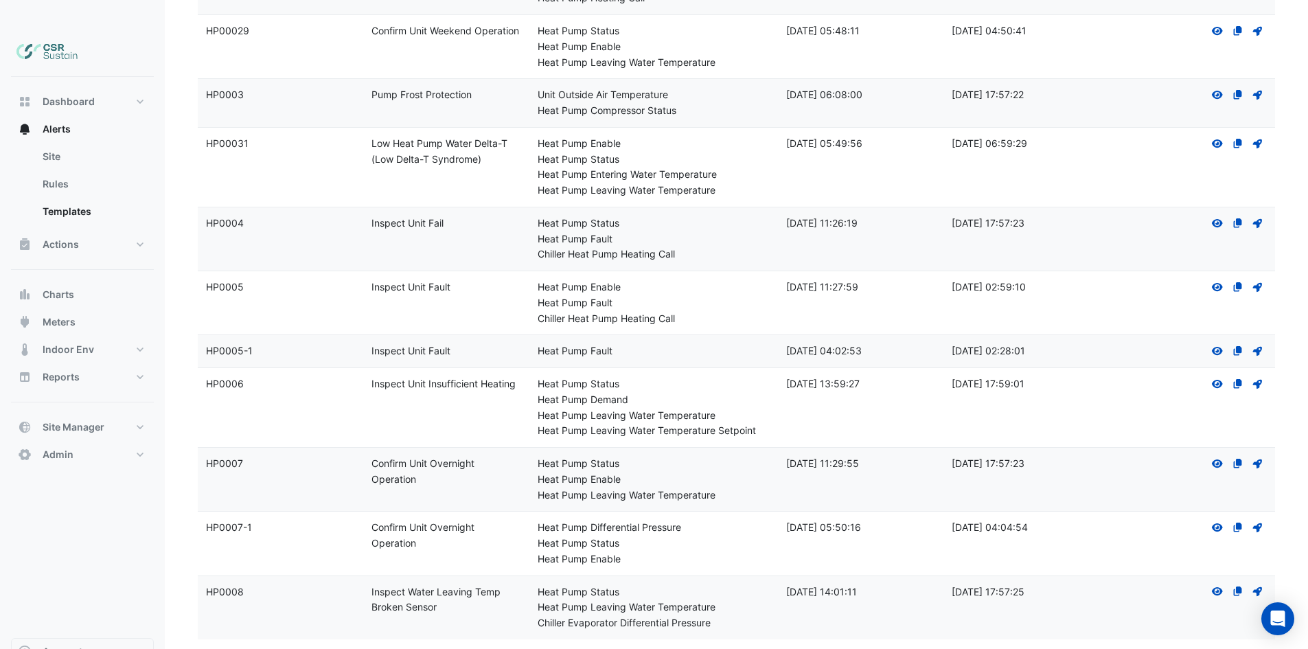
drag, startPoint x: 579, startPoint y: 318, endPoint x: 609, endPoint y: 449, distance: 134.5
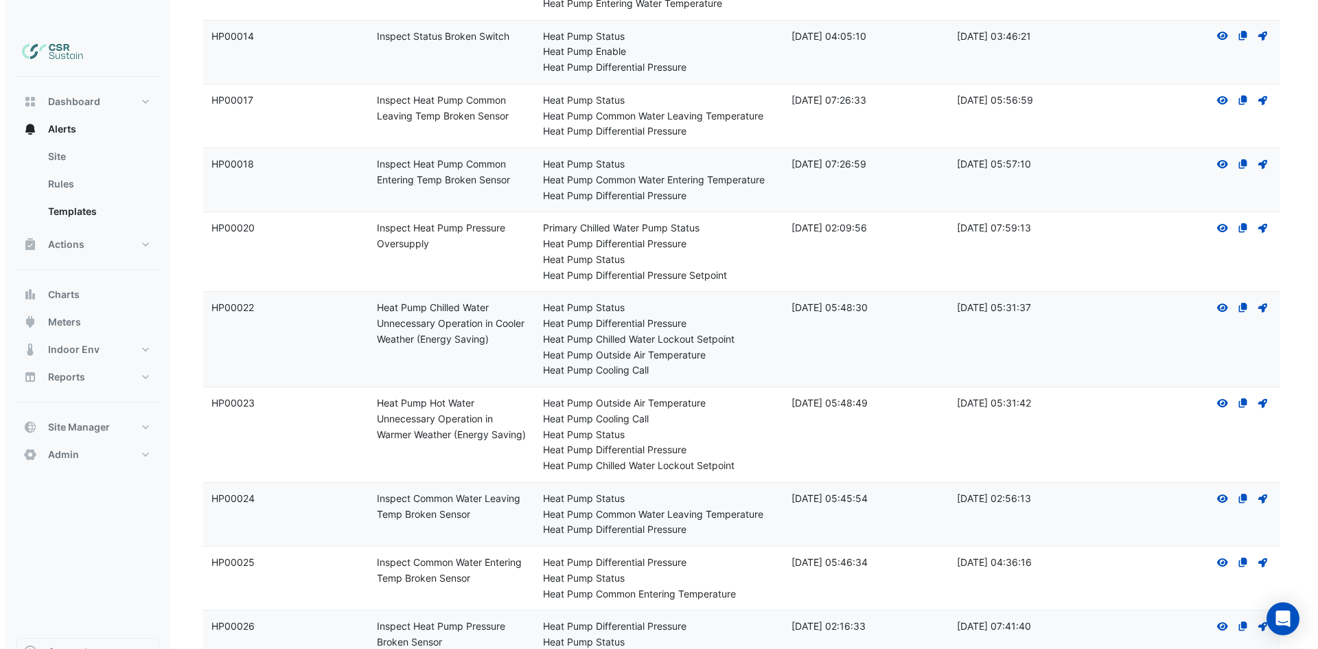
scroll to position [0, 0]
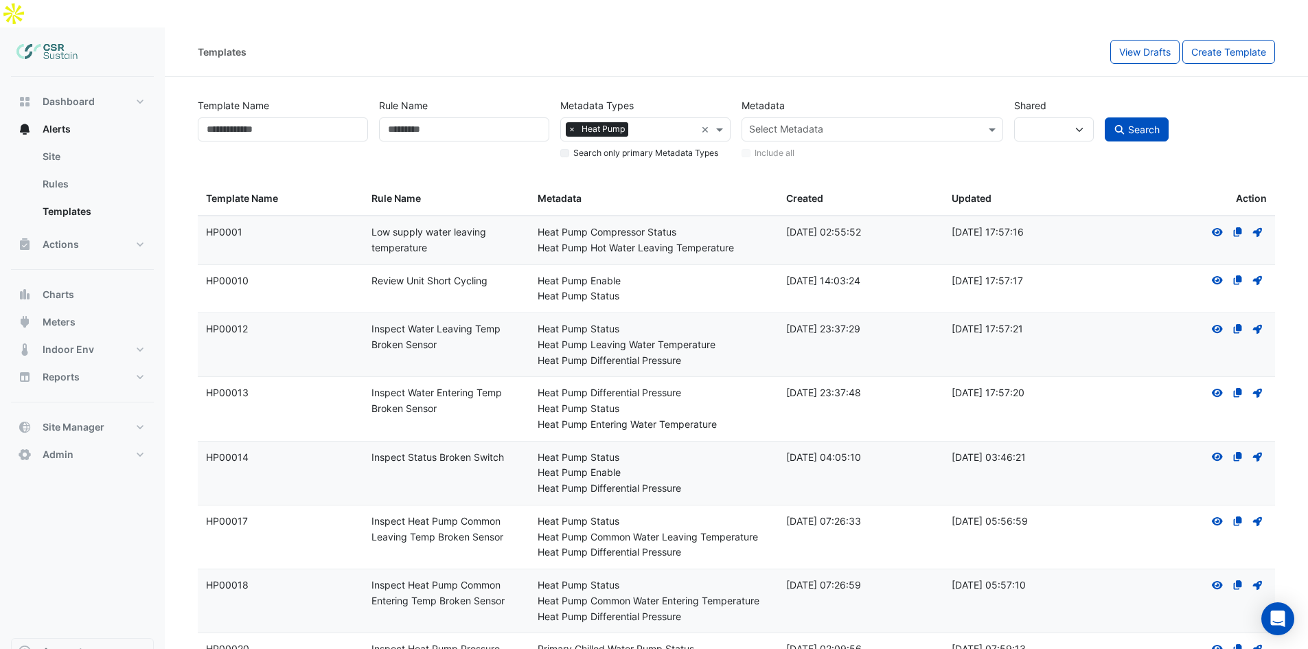
drag, startPoint x: 982, startPoint y: 474, endPoint x: 981, endPoint y: 313, distance: 160.6
click at [90, 170] on link "Rules" at bounding box center [93, 183] width 122 height 27
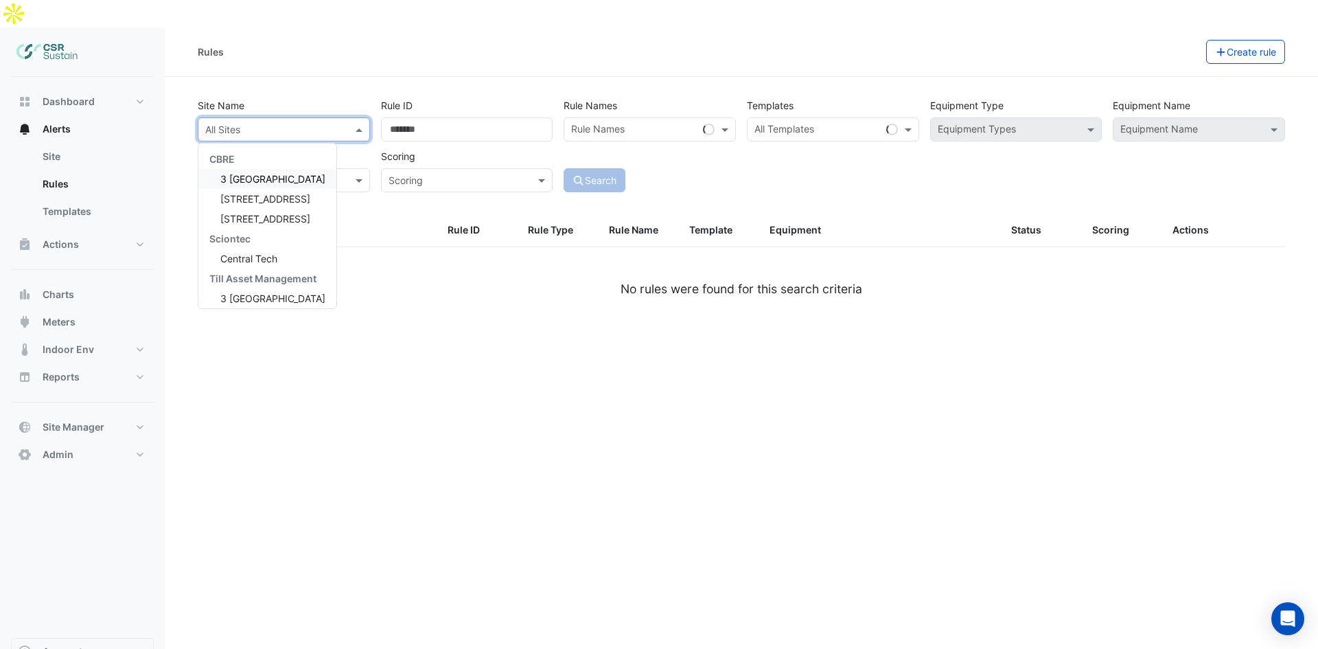
click at [294, 117] on div "All Sites" at bounding box center [284, 129] width 172 height 24
click at [271, 213] on span "[STREET_ADDRESS]" at bounding box center [265, 219] width 90 height 12
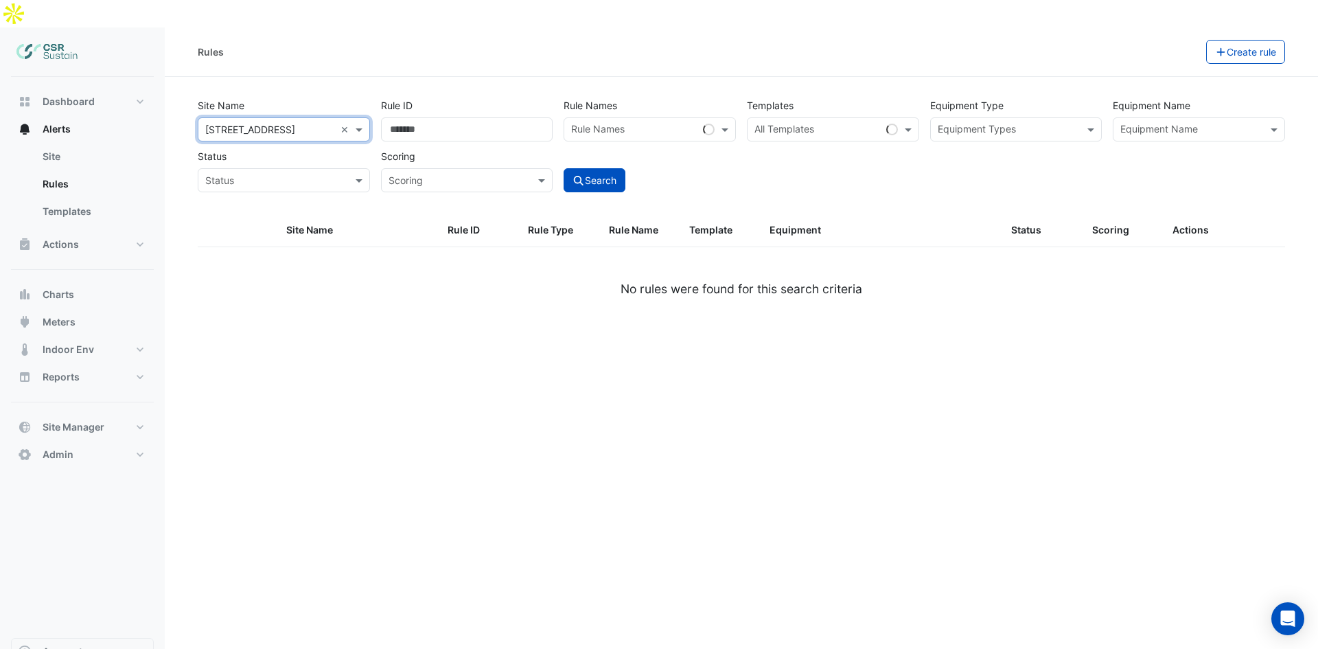
click at [870, 124] on input "text" at bounding box center [817, 131] width 126 height 14
click at [773, 40] on div "Rules" at bounding box center [702, 52] width 1008 height 24
click at [1096, 122] on span at bounding box center [1092, 129] width 17 height 14
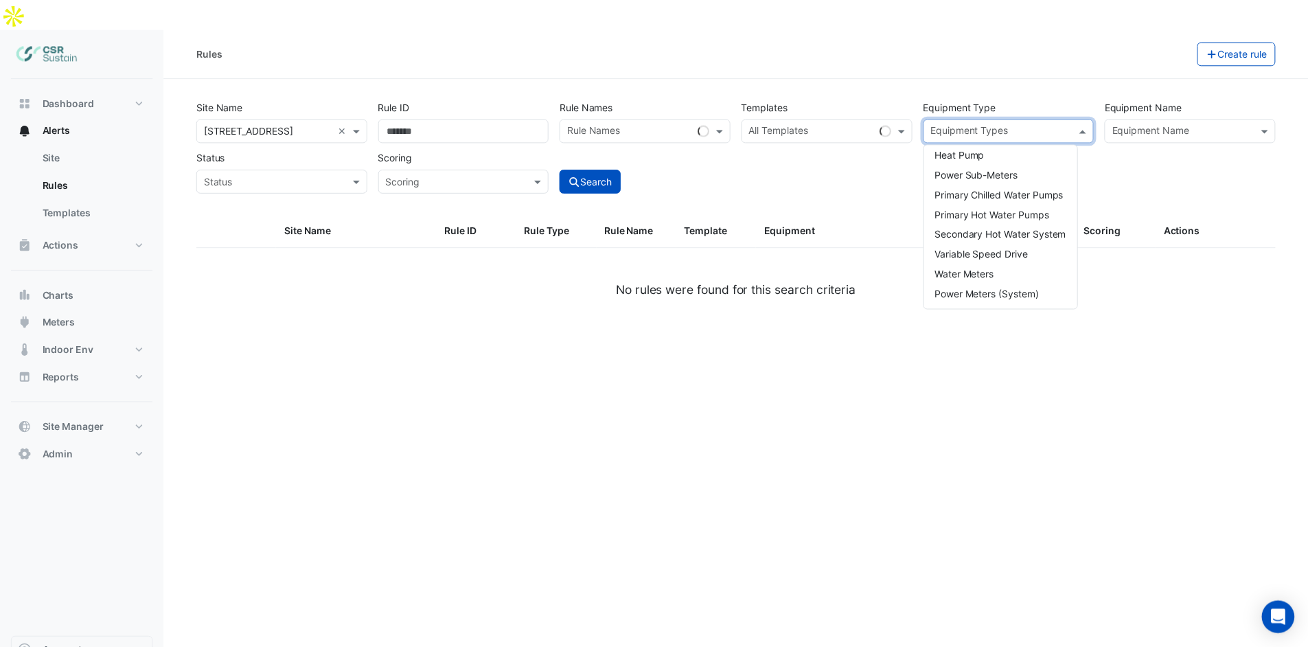
scroll to position [129, 0]
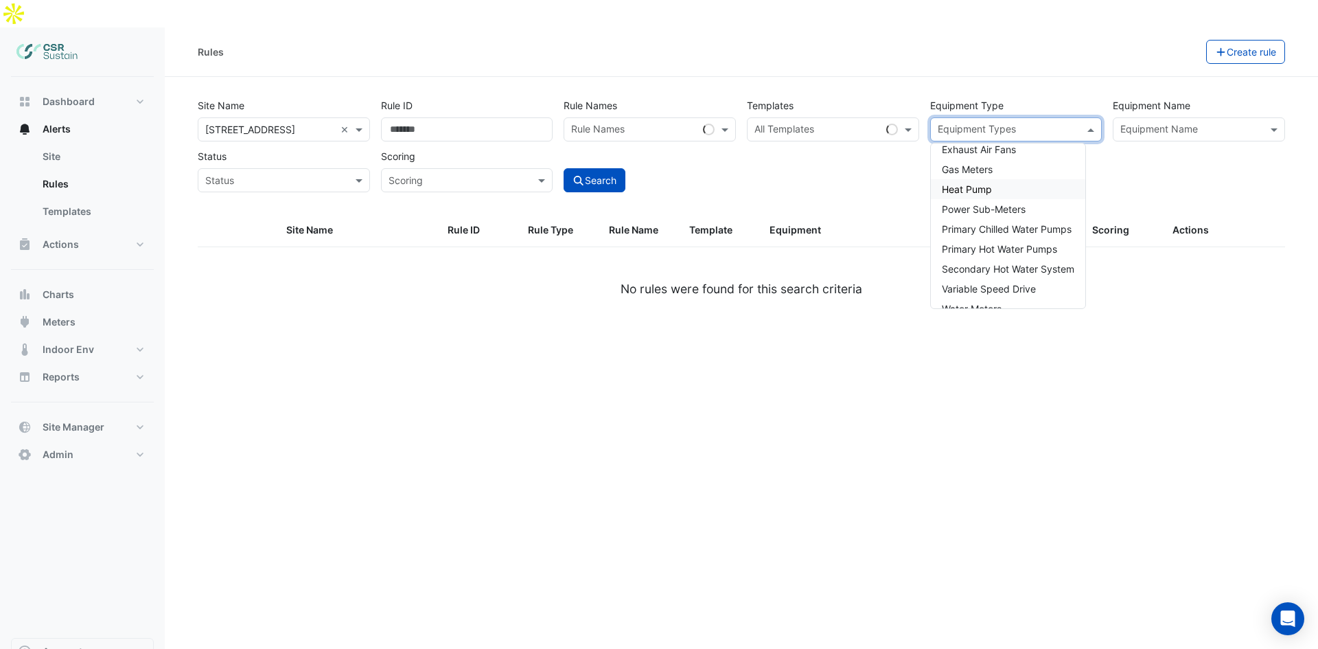
click at [1020, 179] on div "Heat Pump" at bounding box center [1008, 189] width 154 height 20
click at [589, 168] on button "Search" at bounding box center [595, 180] width 62 height 24
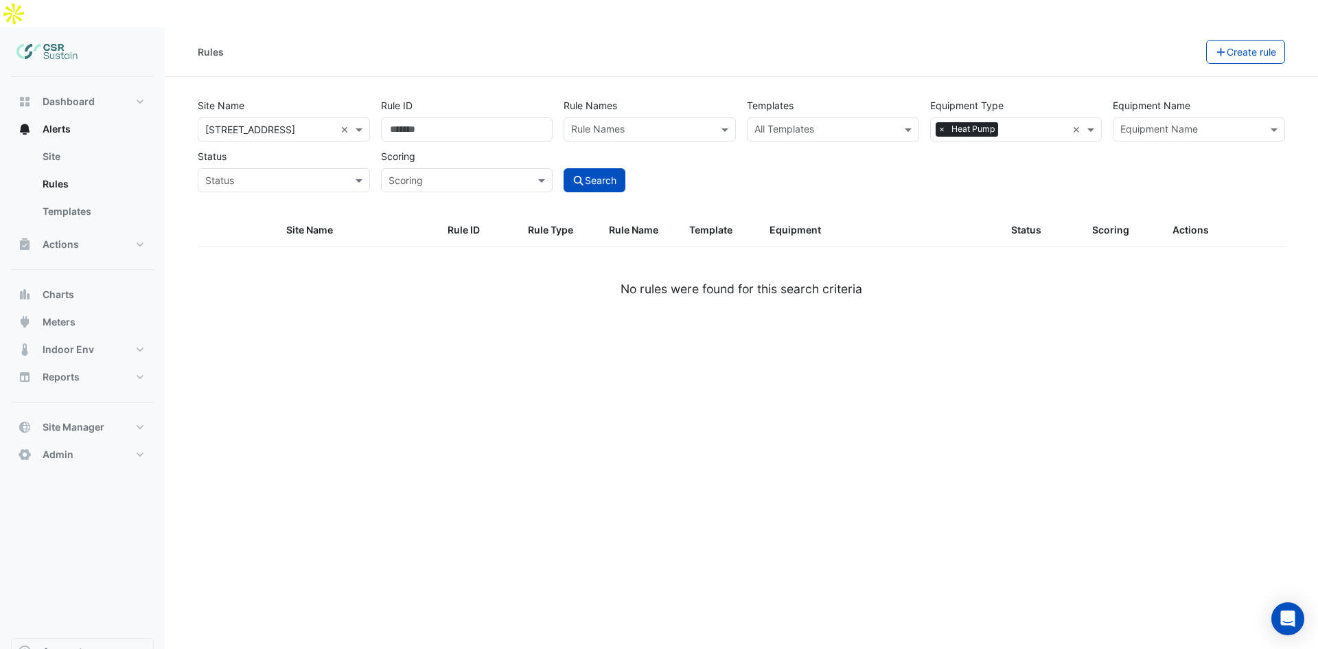
click at [372, 40] on div "Rules" at bounding box center [702, 52] width 1008 height 24
click at [1085, 122] on span at bounding box center [1092, 129] width 17 height 14
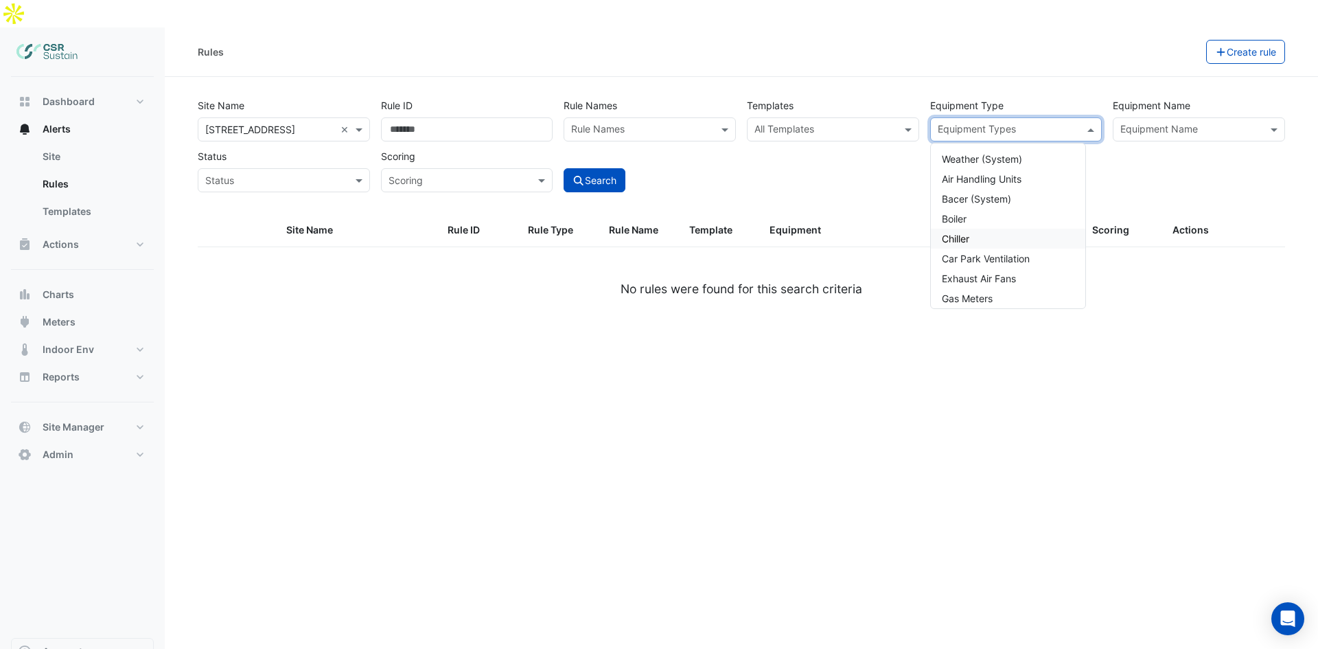
click at [984, 229] on div "Chiller" at bounding box center [1008, 239] width 154 height 20
click at [604, 168] on button "Search" at bounding box center [595, 180] width 62 height 24
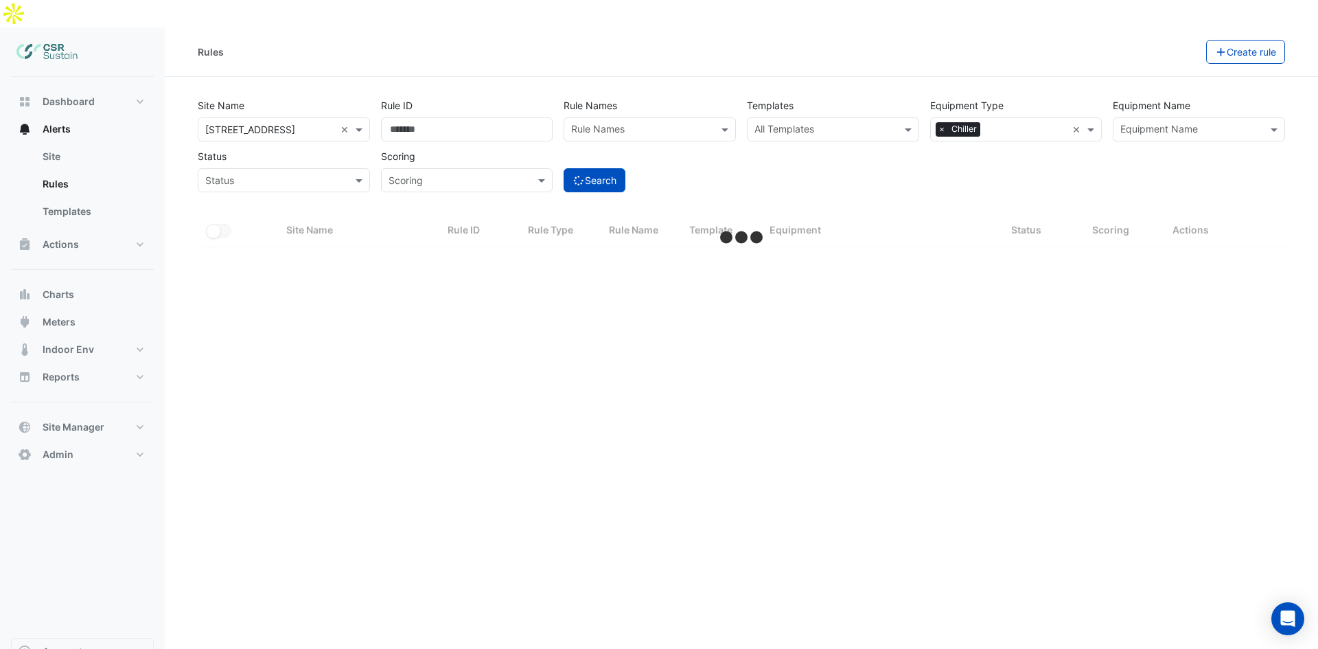
select select "**"
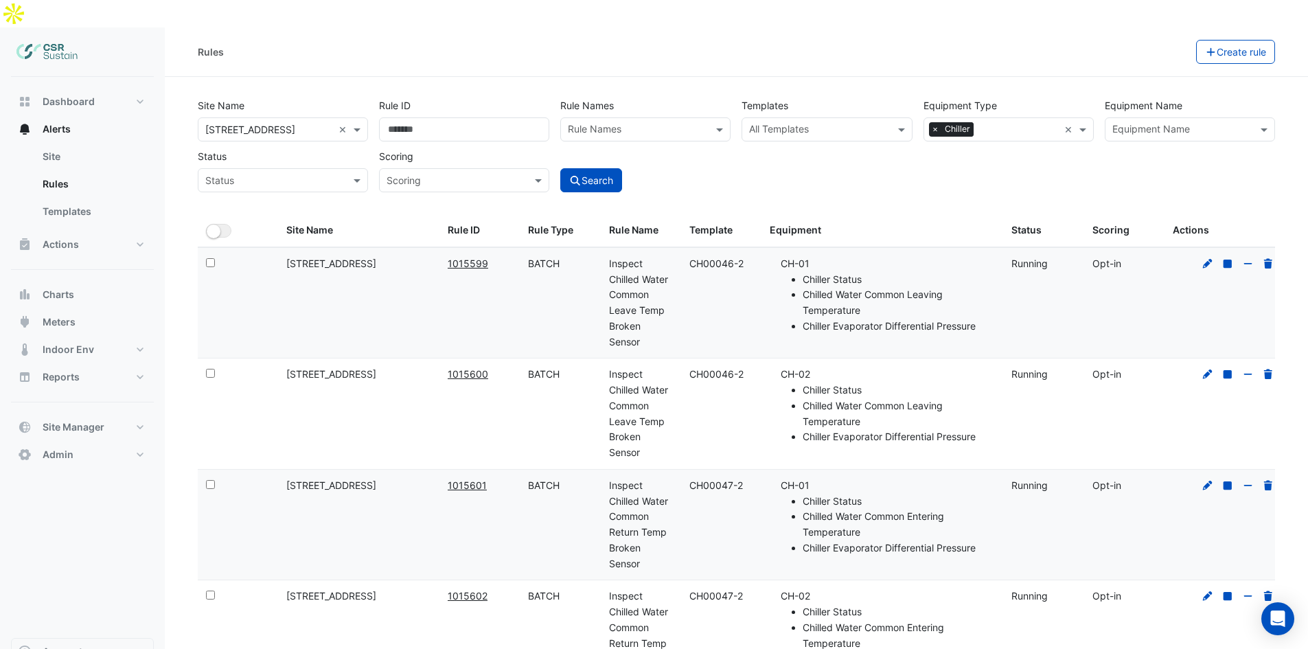
click at [794, 124] on div "Site Name × 8 Exchange Quay × Rule ID Rule Names Rule Names Templates All Templ…" at bounding box center [736, 142] width 1088 height 102
click at [1175, 124] on input "text" at bounding box center [1181, 131] width 139 height 14
click at [1017, 150] on div "Site Name × 8 Exchange Quay × Rule ID Rule Names Rule Names Templates All Templ…" at bounding box center [736, 142] width 1088 height 102
click at [1192, 124] on input "text" at bounding box center [1181, 131] width 139 height 14
click at [1019, 143] on div "Site Name × 8 Exchange Quay × Rule ID Rule Names Rule Names Templates All Templ…" at bounding box center [736, 142] width 1088 height 102
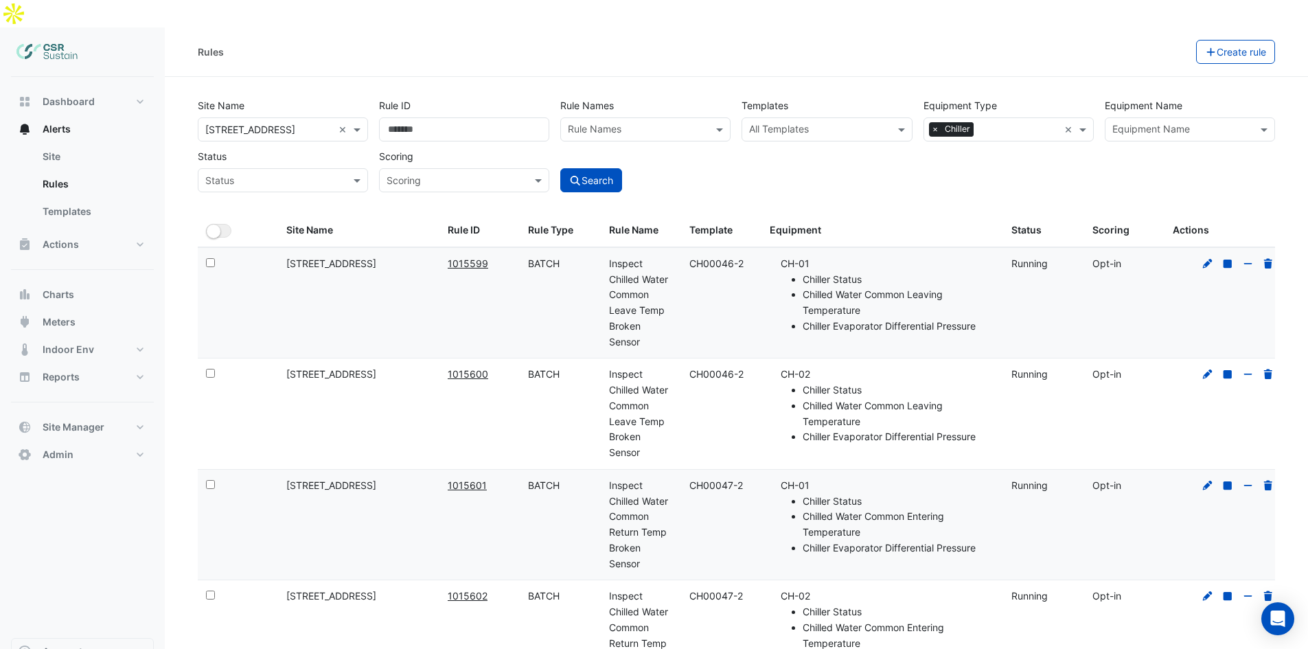
drag, startPoint x: 929, startPoint y: 281, endPoint x: 991, endPoint y: 290, distance: 62.5
click at [934, 287] on li "Chilled Water Common Leaving Temperature" at bounding box center [898, 303] width 192 height 32
drag, startPoint x: 988, startPoint y: 297, endPoint x: 785, endPoint y: 233, distance: 213.2
click at [787, 256] on li "CH-01 Chiller Status Chilled Water Common Leaving Temperature Chiller Evaporato…" at bounding box center [887, 295] width 214 height 78
click at [785, 256] on li "CH-01 Chiller Status Chilled Water Common Leaving Temperature Chiller Evaporato…" at bounding box center [887, 295] width 214 height 78
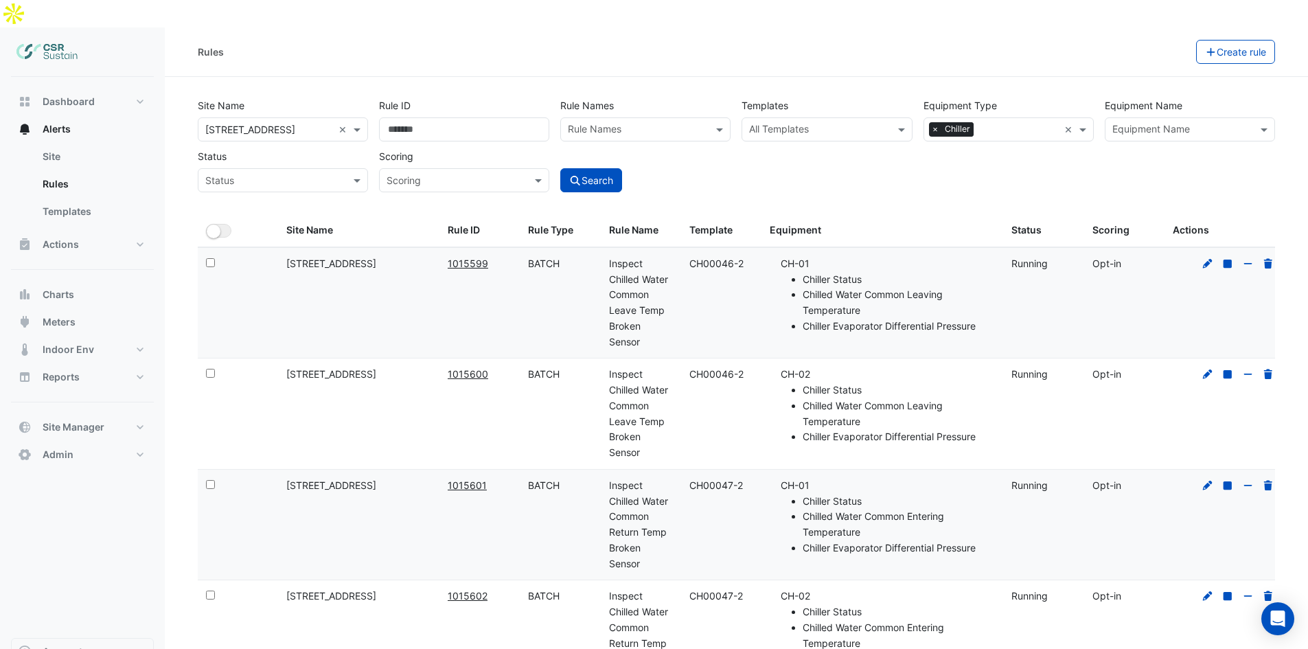
drag, startPoint x: 780, startPoint y: 237, endPoint x: 979, endPoint y: 301, distance: 208.6
click at [980, 305] on li "CH-01 Chiller Status Chilled Water Common Leaving Temperature Chiller Evaporato…" at bounding box center [887, 295] width 214 height 78
click at [979, 319] on li "Chiller Evaporator Differential Pressure" at bounding box center [898, 327] width 192 height 16
click at [1147, 124] on input "text" at bounding box center [1181, 131] width 139 height 14
click at [1058, 36] on div "Rules Create rule" at bounding box center [736, 51] width 1143 height 49
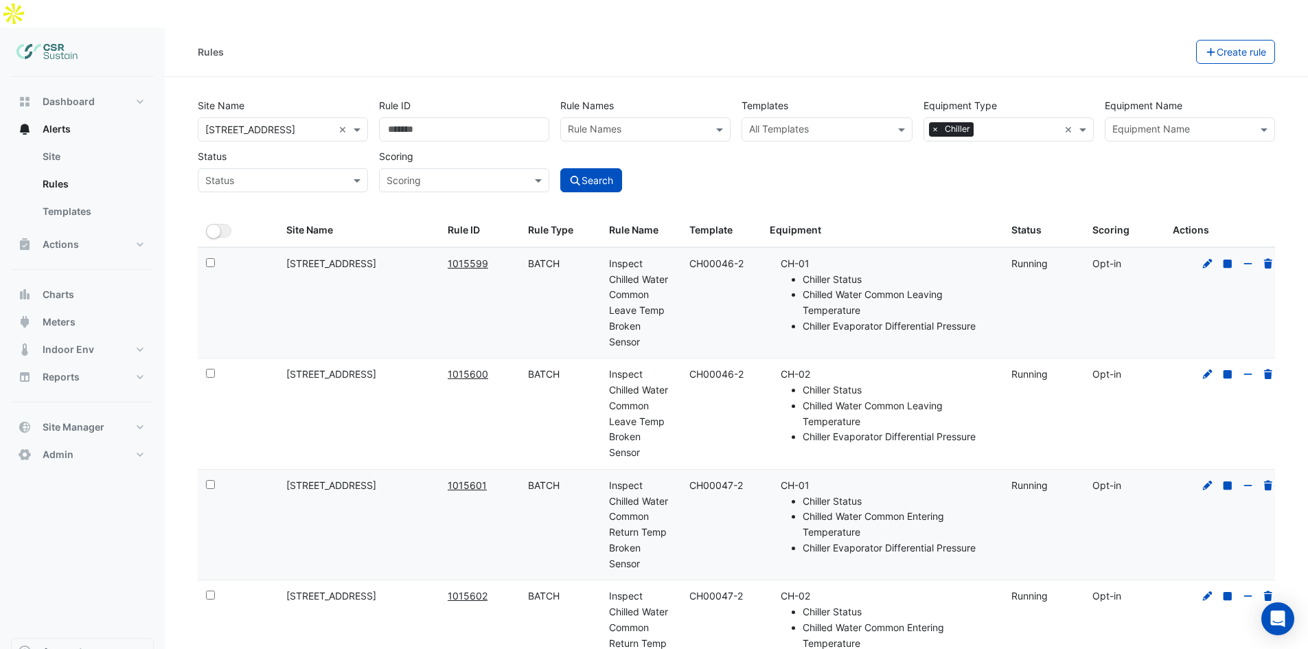
click at [1155, 124] on input "text" at bounding box center [1181, 131] width 139 height 14
click at [1174, 124] on input "text" at bounding box center [1181, 131] width 139 height 14
click at [1170, 93] on label "Equipment Name" at bounding box center [1143, 105] width 78 height 24
click at [1164, 124] on input "text" at bounding box center [1181, 131] width 139 height 14
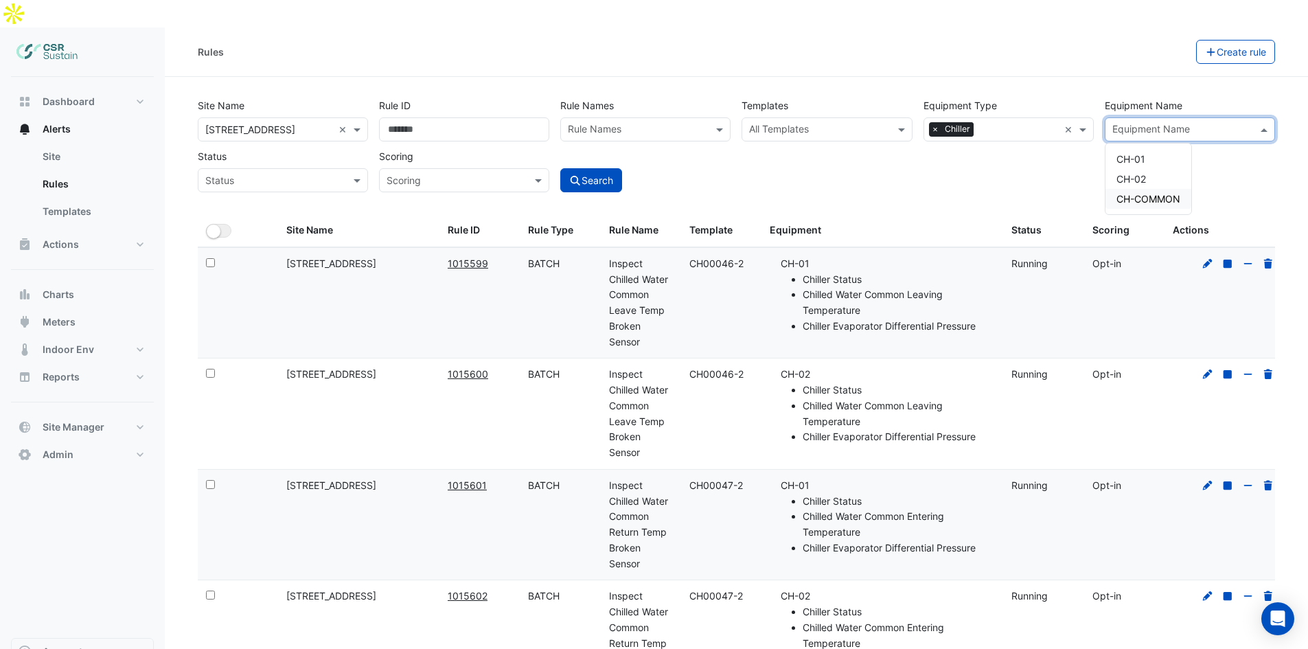
click at [1154, 193] on span "CH-COMMON" at bounding box center [1148, 199] width 64 height 12
click at [1119, 43] on div "Rules Create rule" at bounding box center [736, 51] width 1143 height 49
click at [1115, 122] on span "×" at bounding box center [1116, 129] width 12 height 14
click at [1131, 124] on input "text" at bounding box center [1181, 131] width 139 height 14
click at [979, 141] on div "Site Name × 8 Exchange Quay × Rule ID Rule Names Rule Names Templates All Templ…" at bounding box center [736, 142] width 1088 height 102
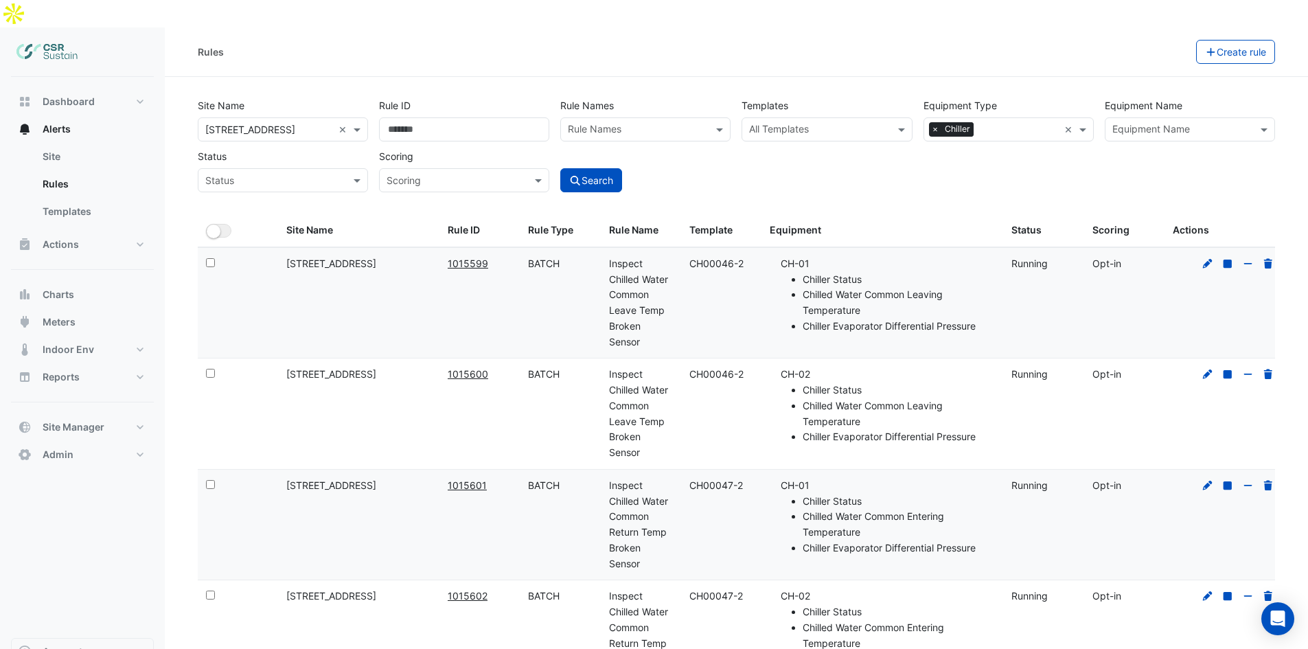
click at [1043, 124] on input "text" at bounding box center [1019, 131] width 80 height 14
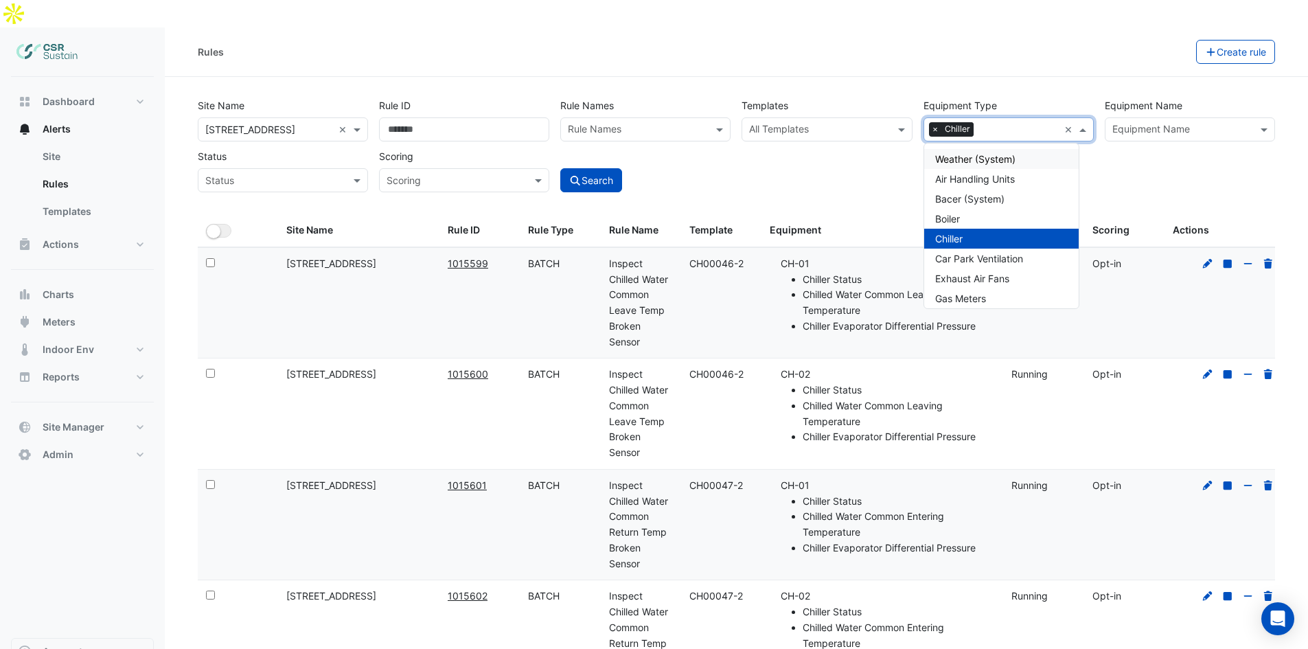
click at [1009, 153] on span "Weather (System)" at bounding box center [975, 159] width 80 height 12
drag, startPoint x: 1008, startPoint y: 131, endPoint x: 1001, endPoint y: 131, distance: 7.6
click at [1008, 153] on span "Weather (System)" at bounding box center [975, 159] width 80 height 12
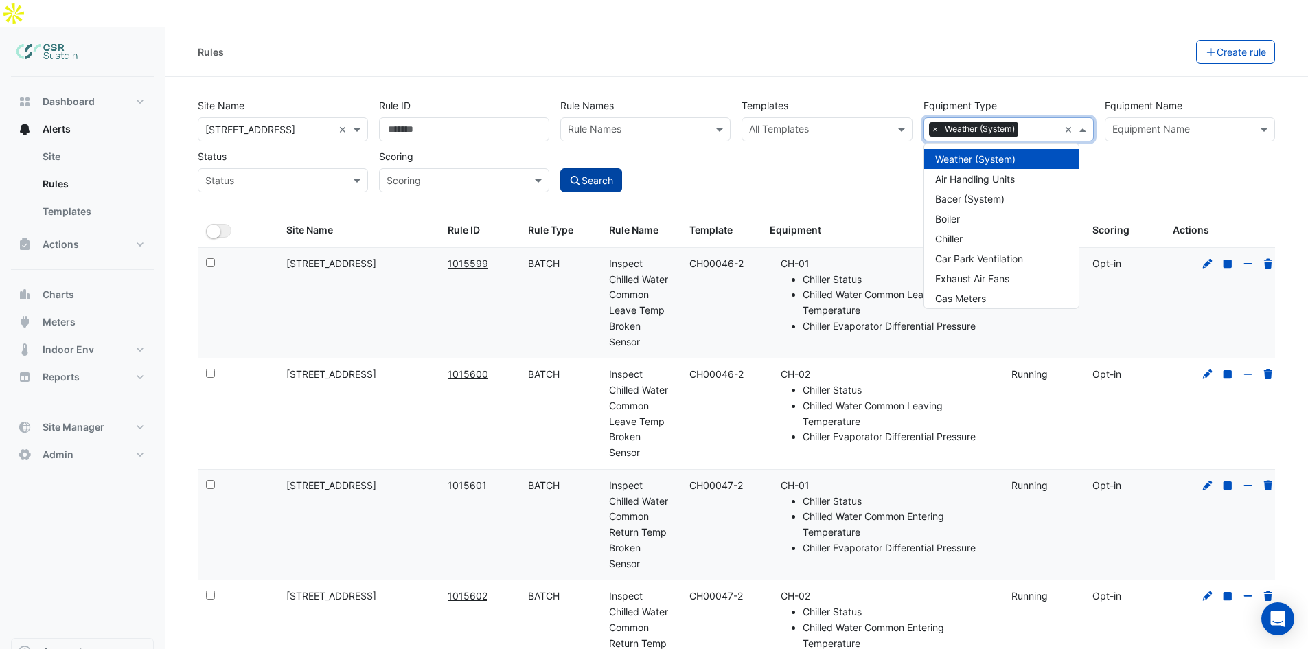
click at [590, 168] on button "Search" at bounding box center [591, 180] width 62 height 24
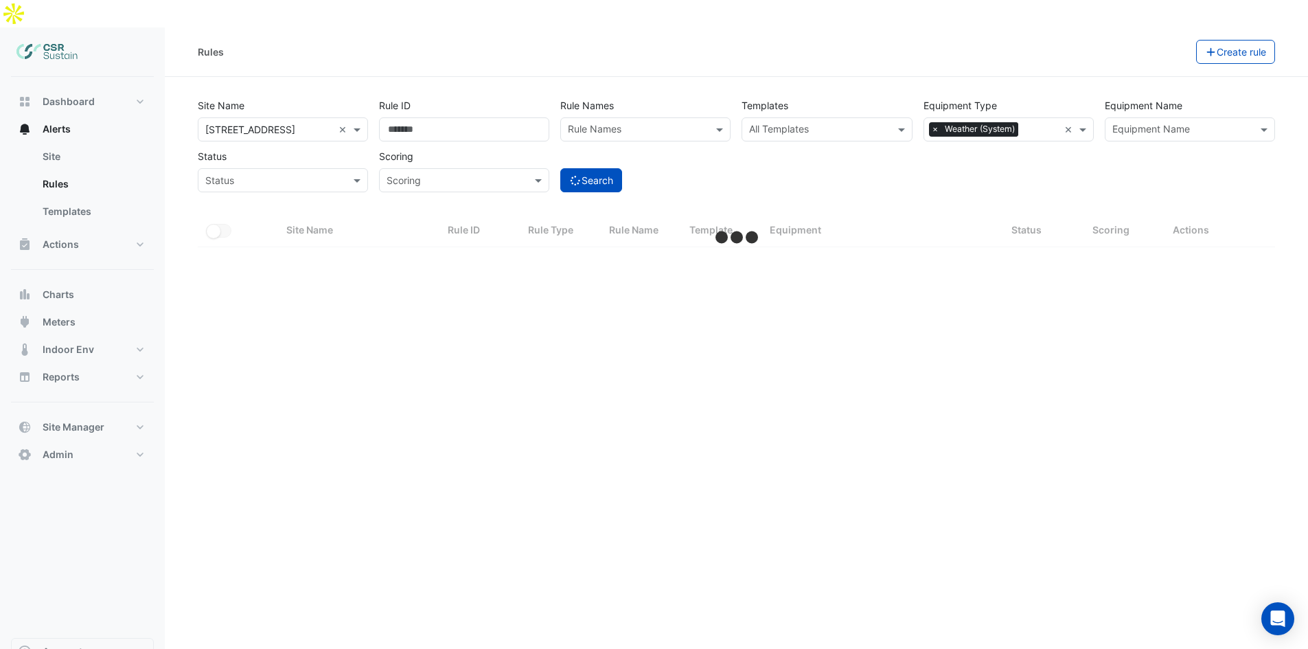
select select "**"
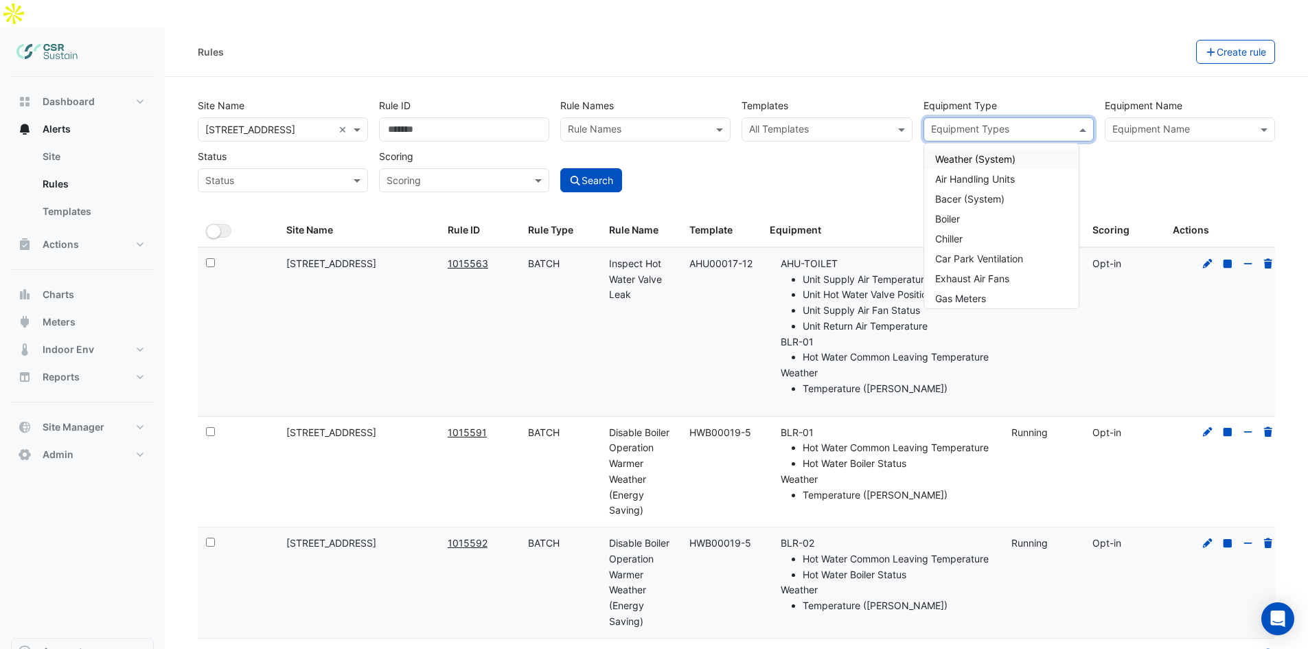
click at [1039, 124] on input "text" at bounding box center [1000, 131] width 139 height 14
click at [1216, 124] on input "text" at bounding box center [1181, 131] width 139 height 14
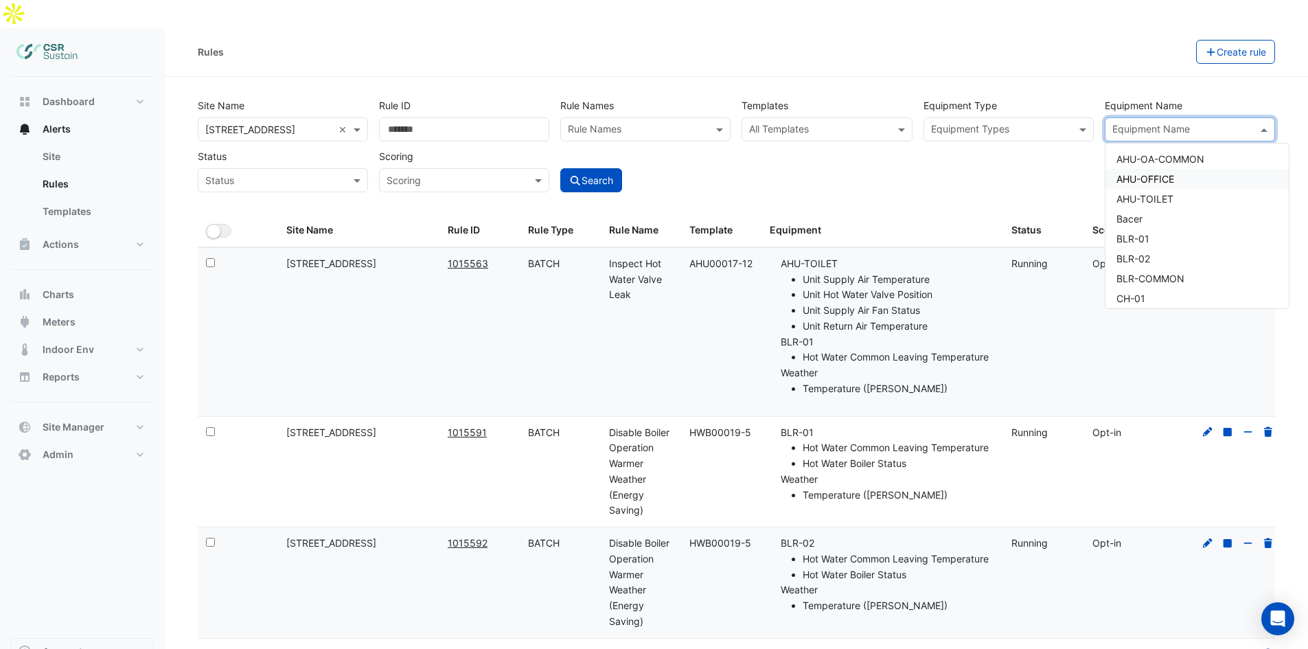
drag, startPoint x: 1057, startPoint y: 159, endPoint x: 1242, endPoint y: 119, distance: 189.4
click at [1059, 159] on div "Site Name × 8 Exchange Quay × Rule ID Rule Names Rule Names Templates All Templ…" at bounding box center [736, 142] width 1088 height 102
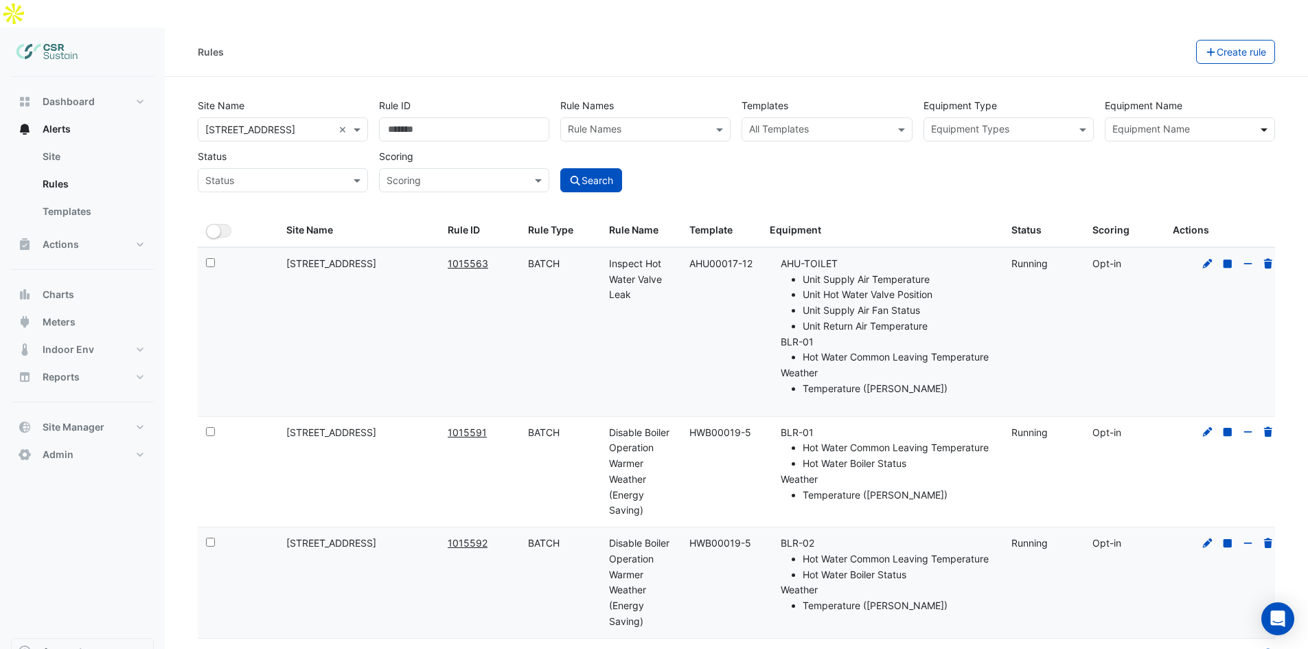
click at [1257, 122] on span at bounding box center [1265, 129] width 17 height 14
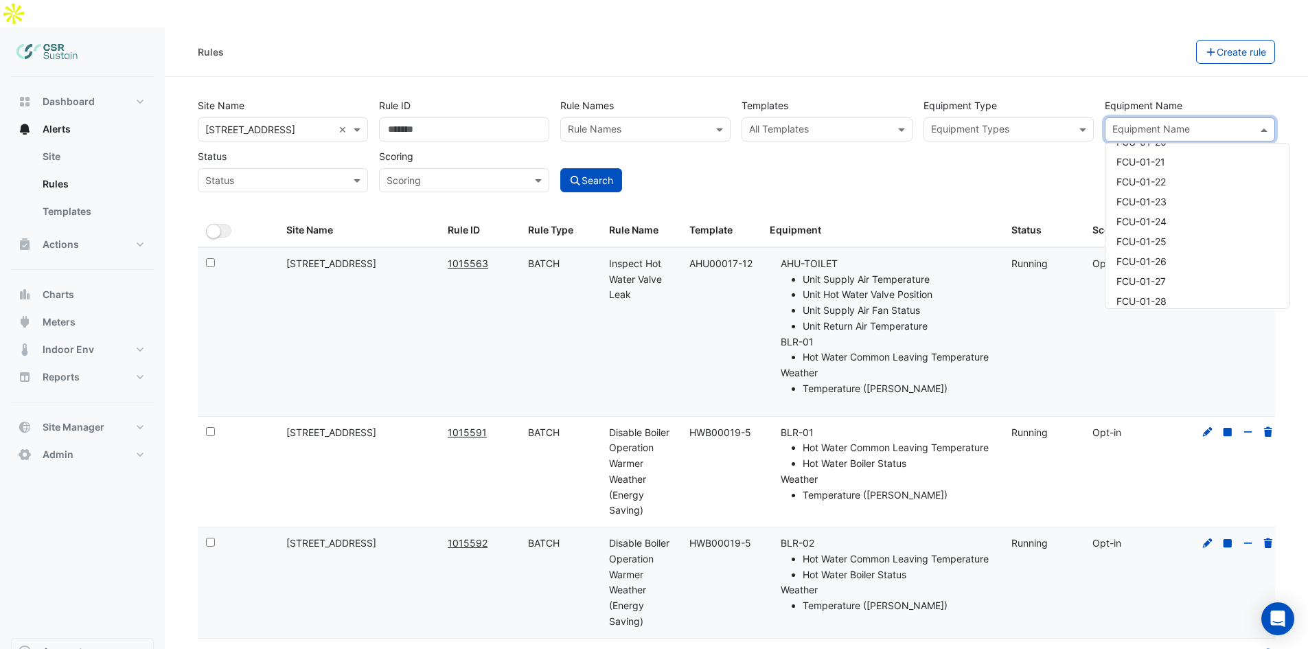
scroll to position [0, 0]
click at [911, 122] on span at bounding box center [902, 129] width 17 height 14
click at [877, 124] on input "text" at bounding box center [818, 131] width 139 height 14
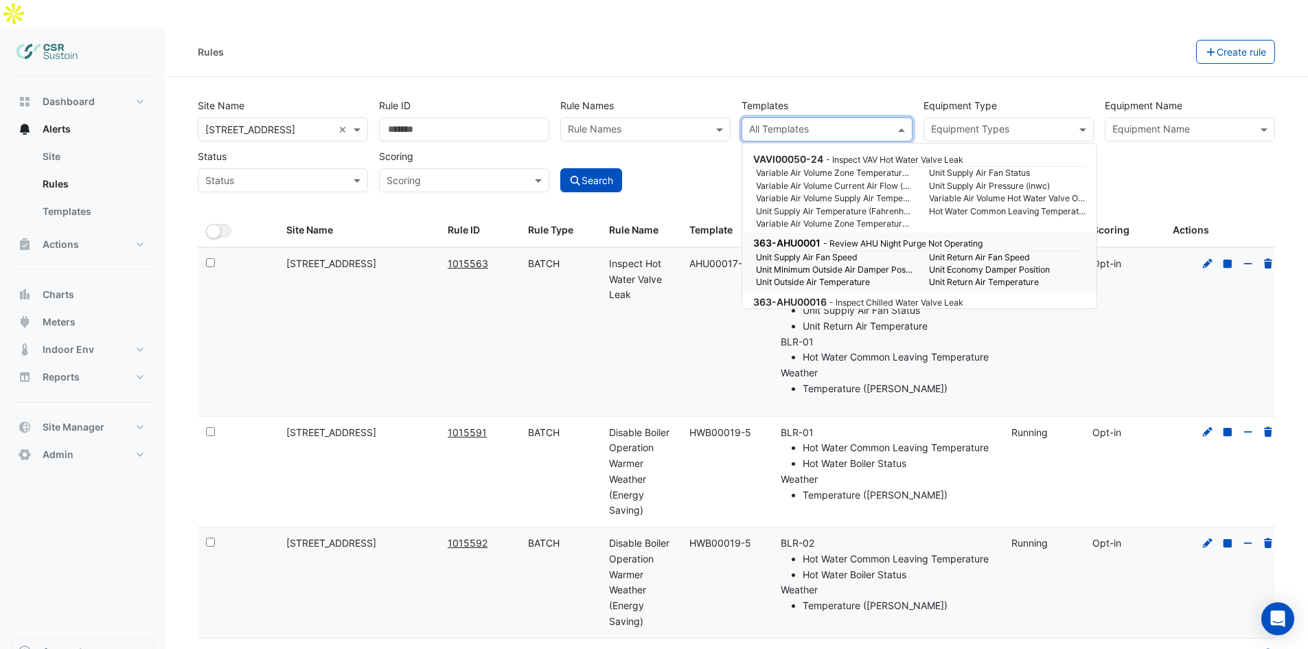
click at [844, 48] on div "Rules Create rule" at bounding box center [736, 51] width 1143 height 49
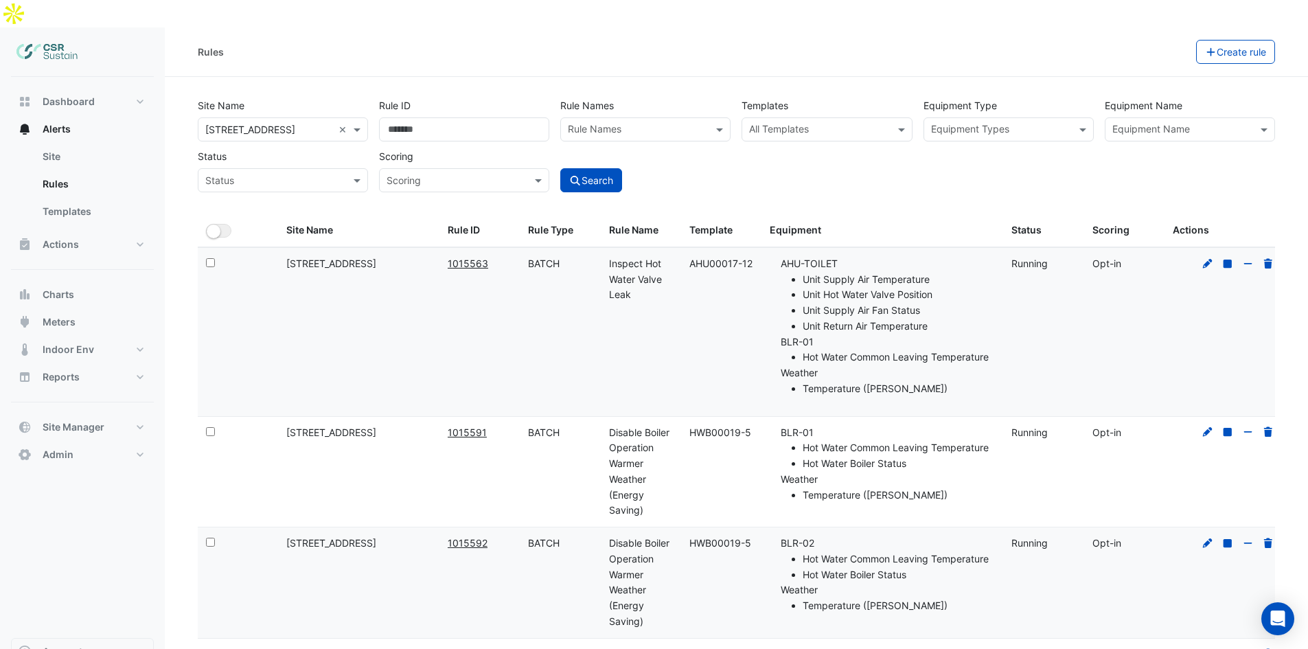
click at [1006, 124] on input "text" at bounding box center [1000, 131] width 139 height 14
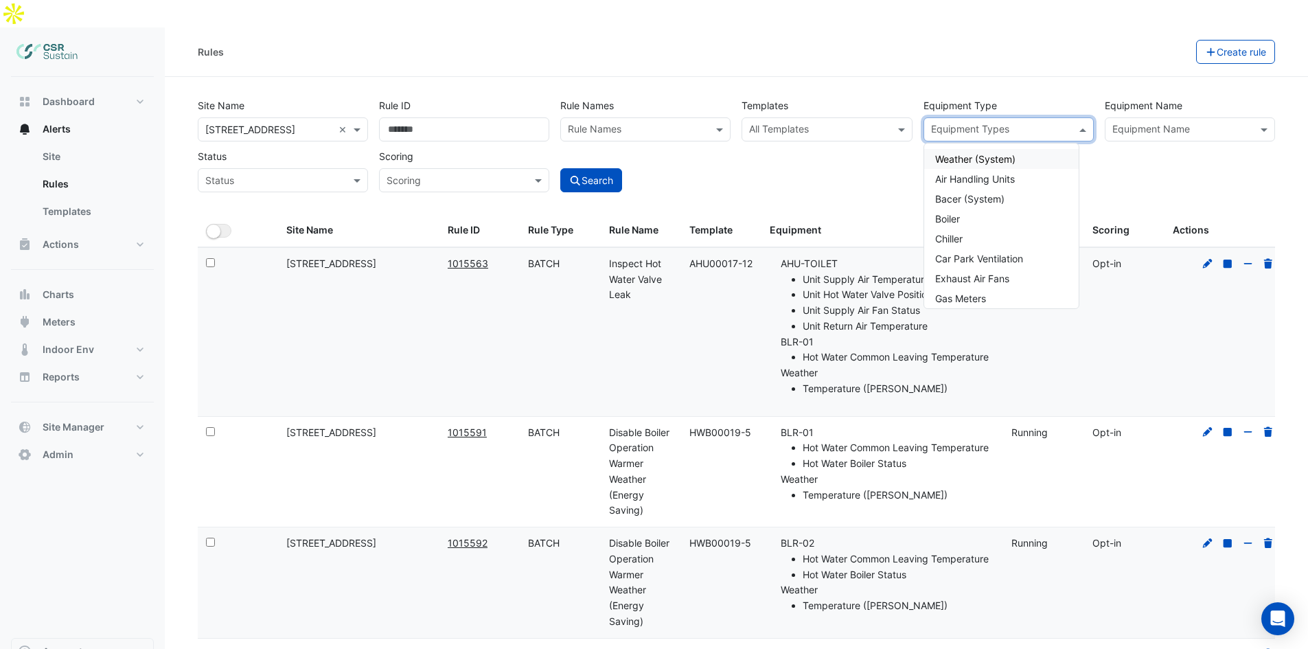
click at [986, 47] on div "Rules Create rule" at bounding box center [736, 51] width 1143 height 49
click at [995, 124] on input "text" at bounding box center [1000, 131] width 139 height 14
click at [1009, 38] on div "Rules Create rule" at bounding box center [736, 51] width 1143 height 49
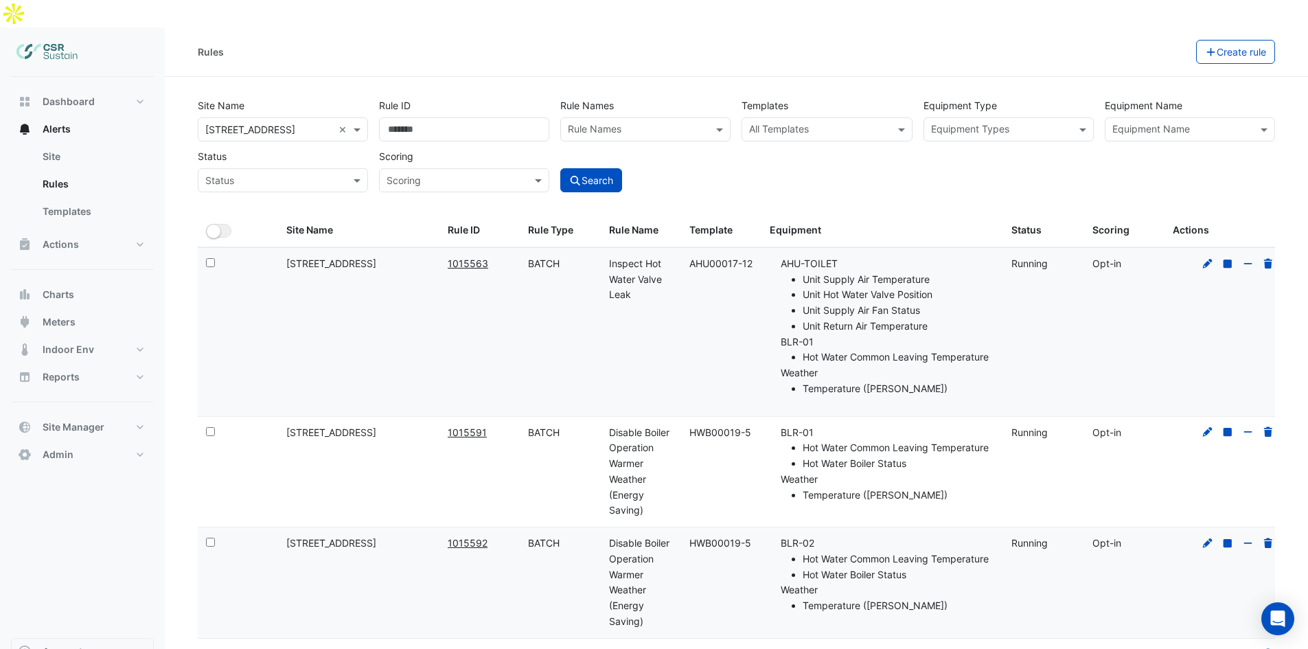
click at [1138, 124] on input "text" at bounding box center [1181, 131] width 139 height 14
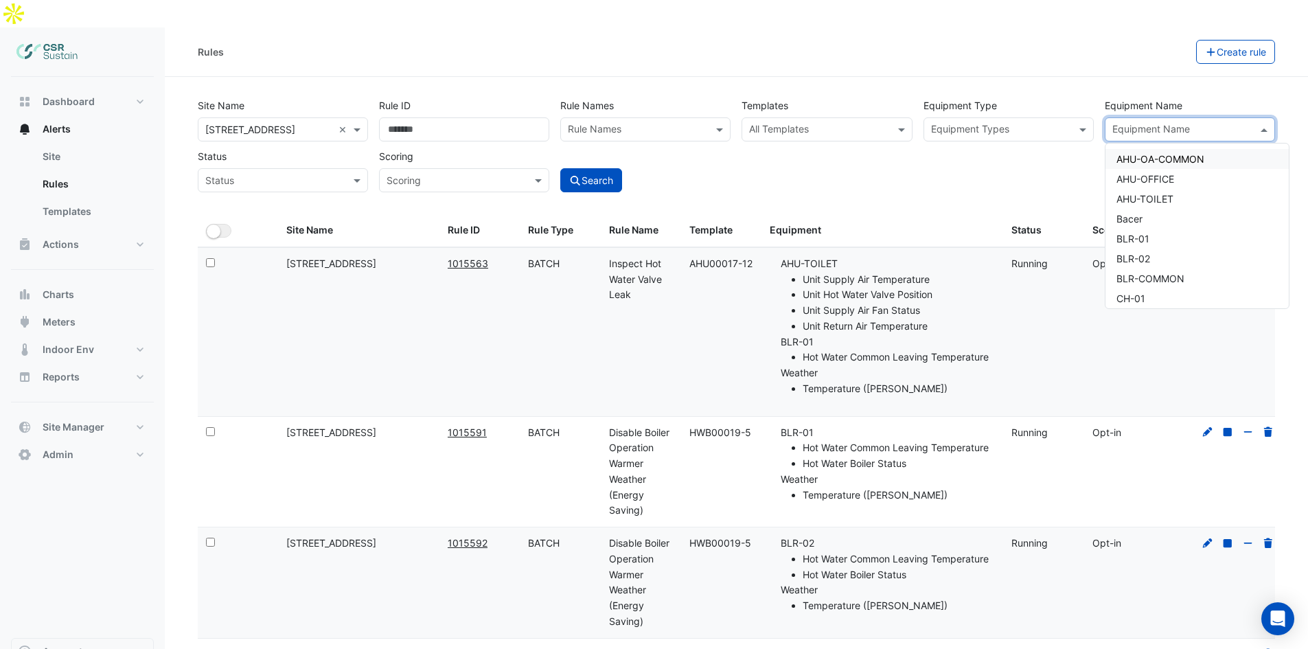
click at [799, 93] on div "Templates All Templates" at bounding box center [826, 117] width 181 height 48
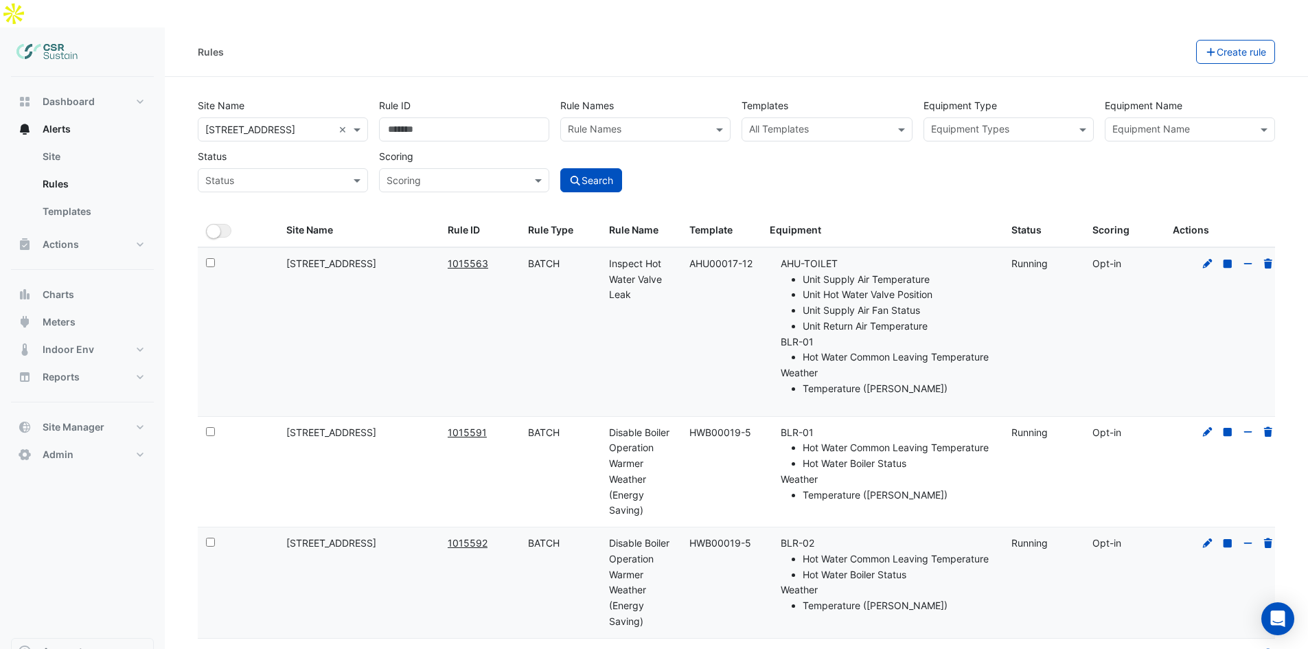
click at [801, 124] on input "text" at bounding box center [818, 131] width 139 height 14
click at [794, 124] on input "text" at bounding box center [818, 131] width 139 height 14
click at [778, 124] on input "text" at bounding box center [818, 131] width 139 height 14
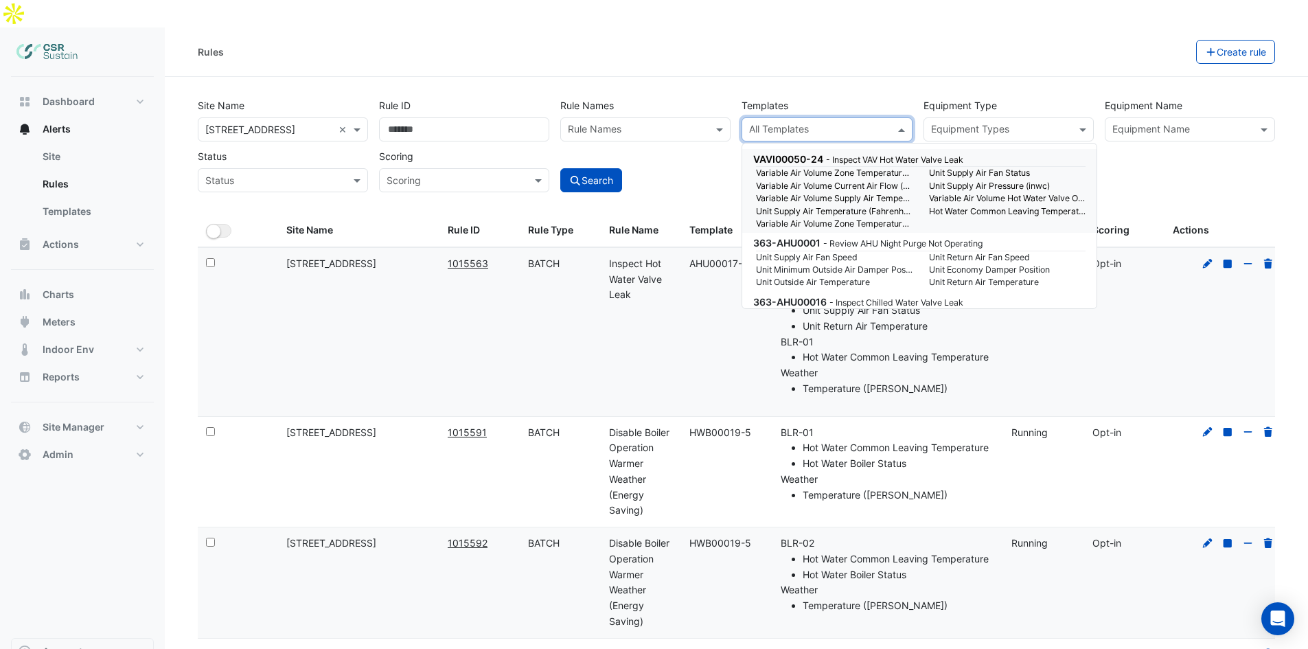
click at [814, 124] on input "text" at bounding box center [818, 131] width 139 height 14
click at [988, 124] on input "text" at bounding box center [1000, 131] width 139 height 14
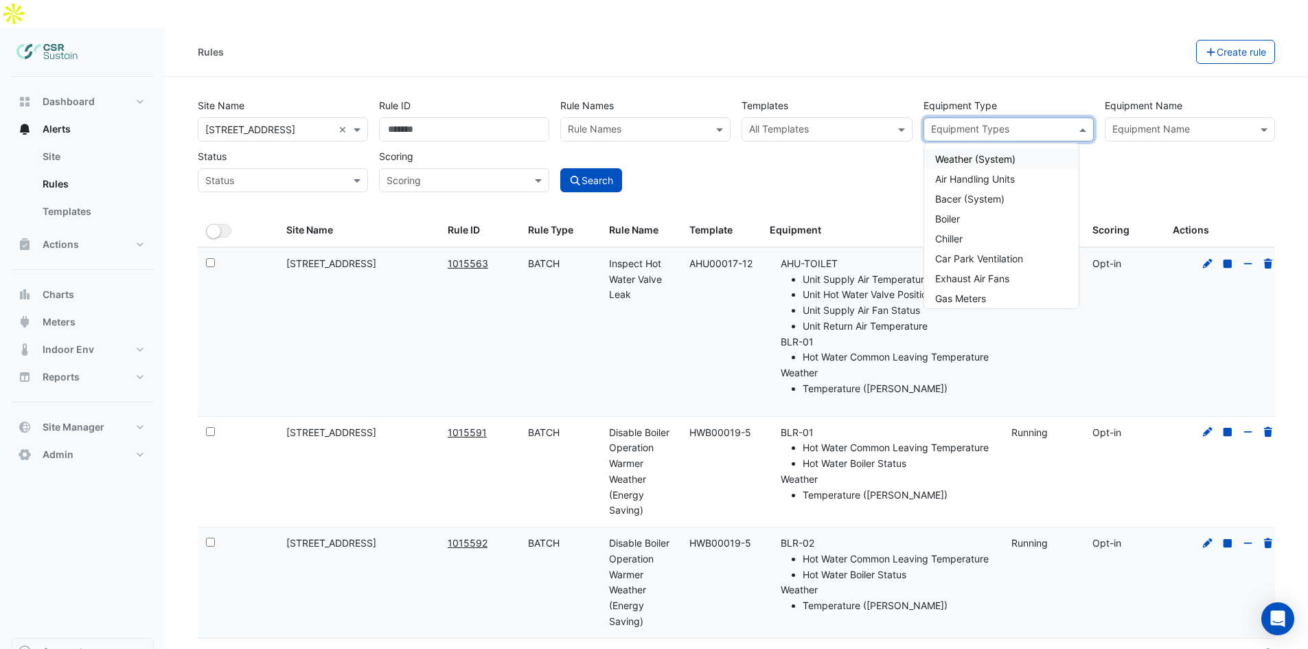
click at [840, 93] on div "Templates All Templates" at bounding box center [826, 117] width 181 height 48
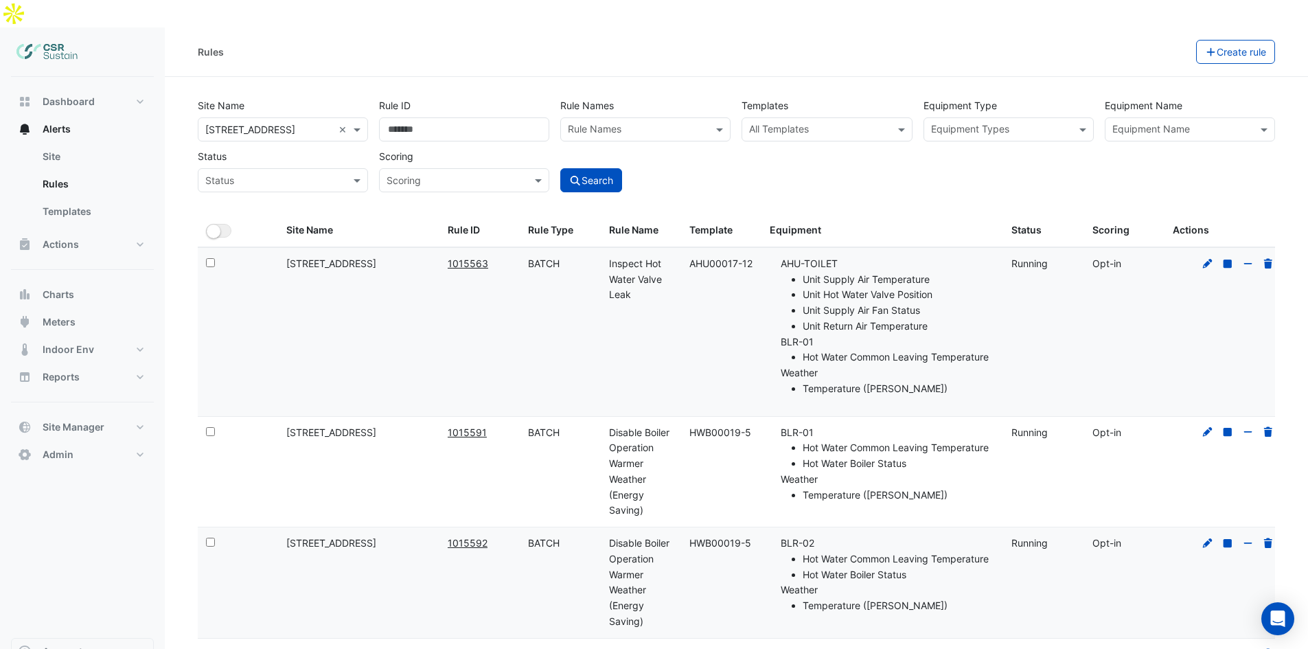
click at [843, 124] on input "text" at bounding box center [818, 131] width 139 height 14
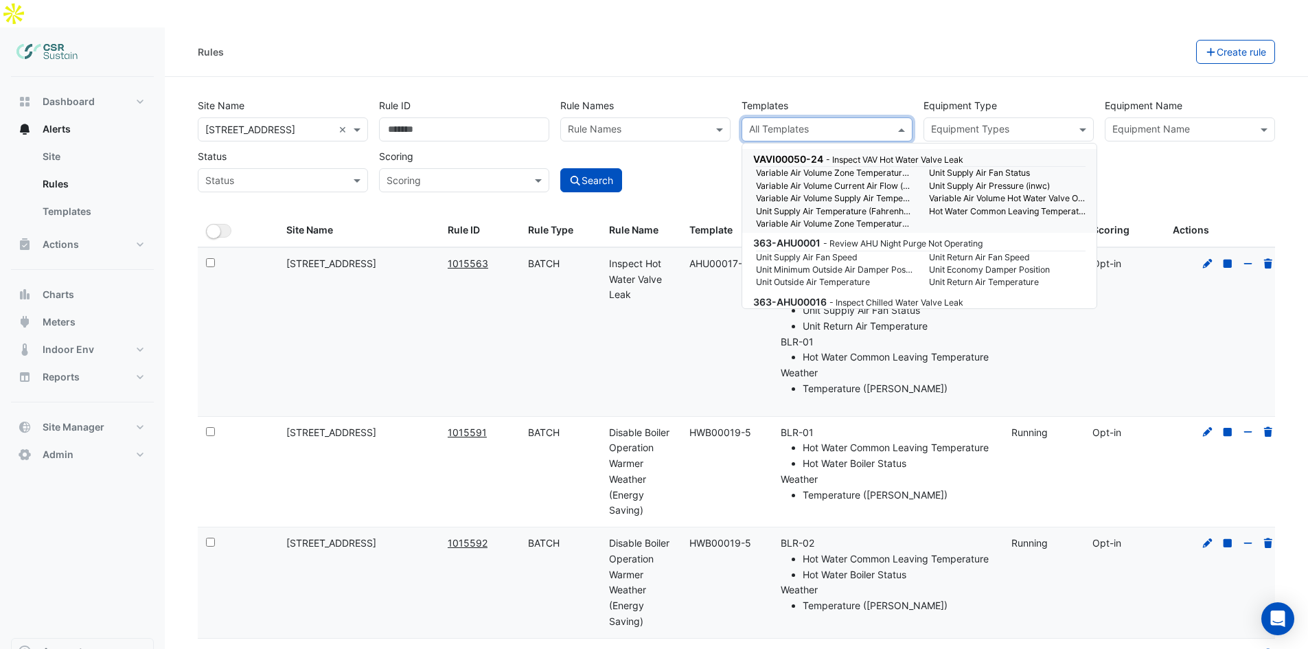
select select "**"
click at [1017, 124] on input "text" at bounding box center [1000, 131] width 139 height 14
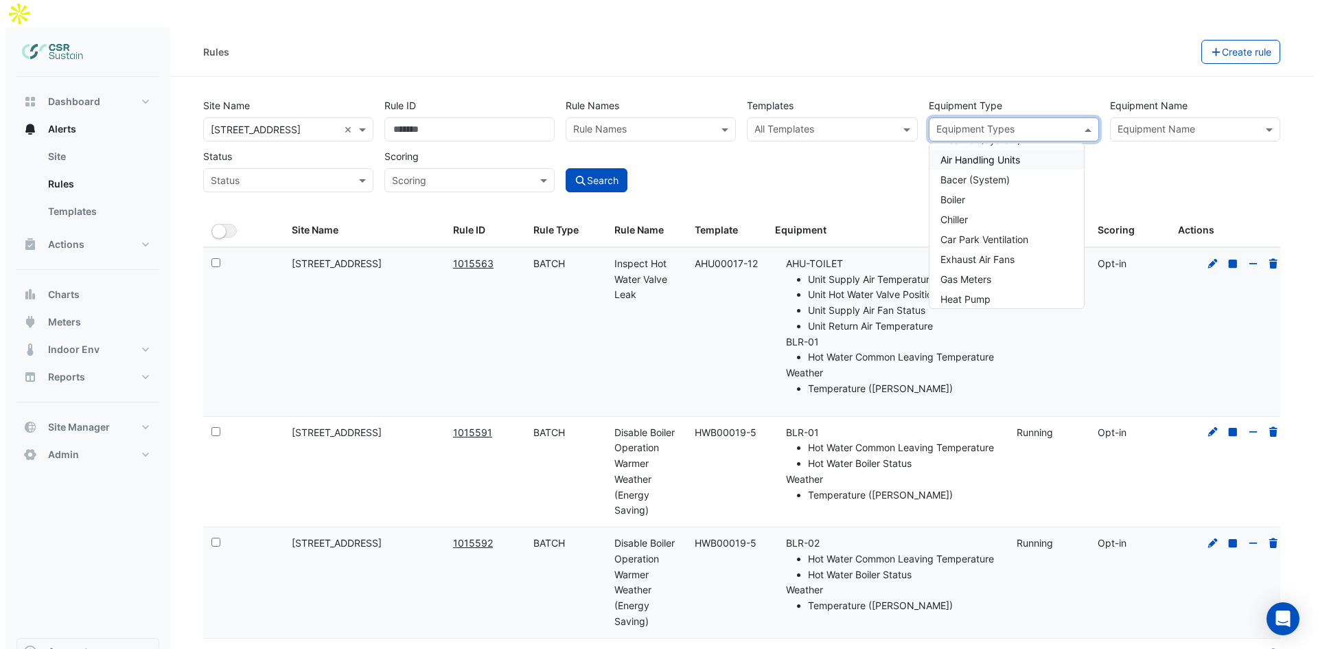
scroll to position [81, 0]
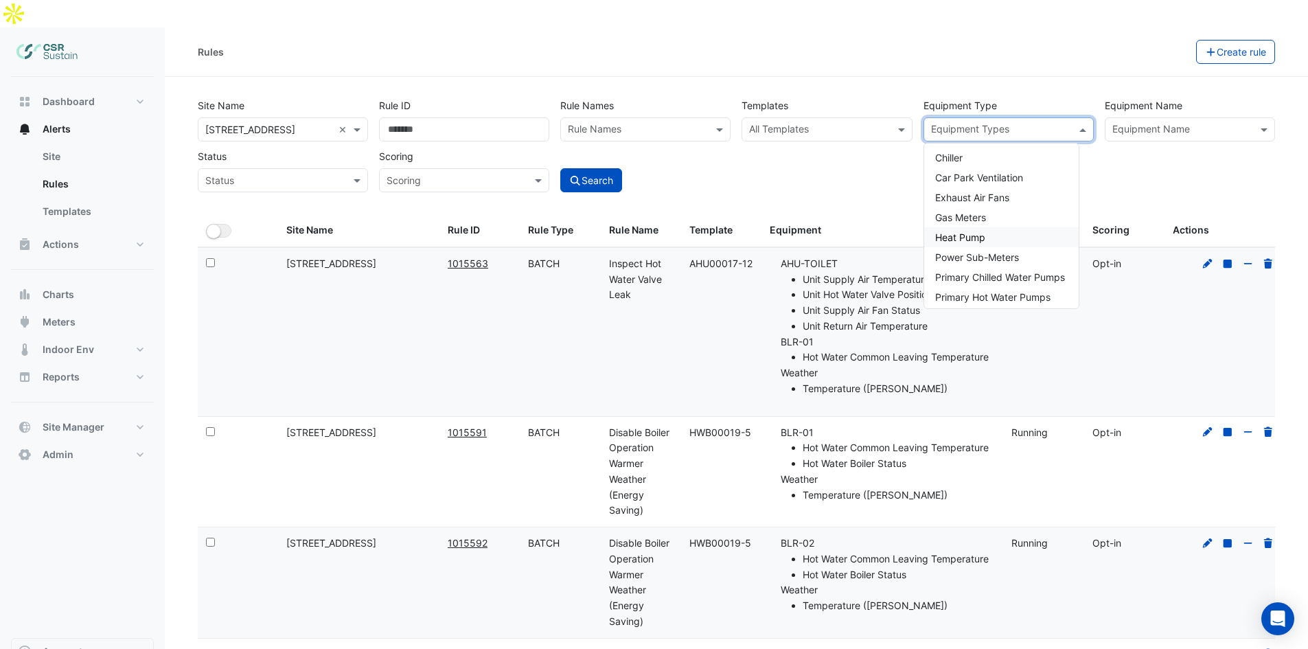
click at [988, 227] on div "Heat Pump" at bounding box center [1001, 237] width 154 height 20
click at [796, 154] on div "Site Name × [STREET_ADDRESS] × Rule ID Rule Names Rule Names Templates All Temp…" at bounding box center [736, 142] width 1088 height 102
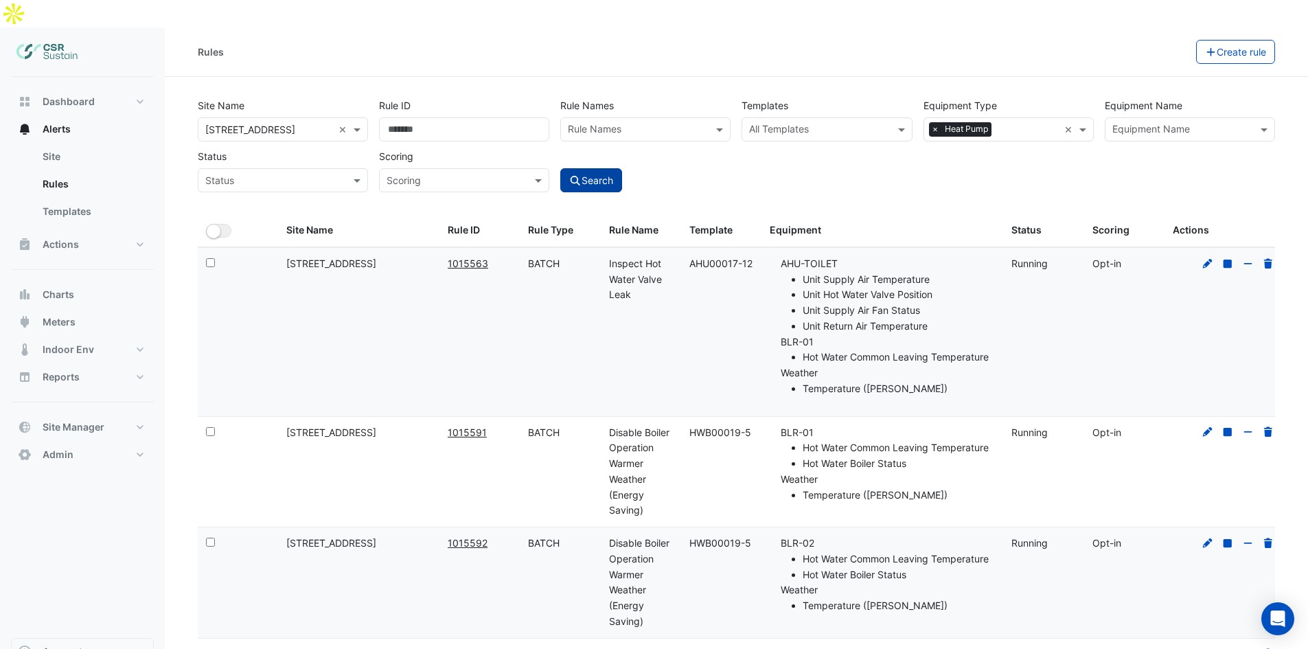
click at [587, 168] on button "Search" at bounding box center [591, 180] width 62 height 24
